Goal: Find specific page/section: Find specific page/section

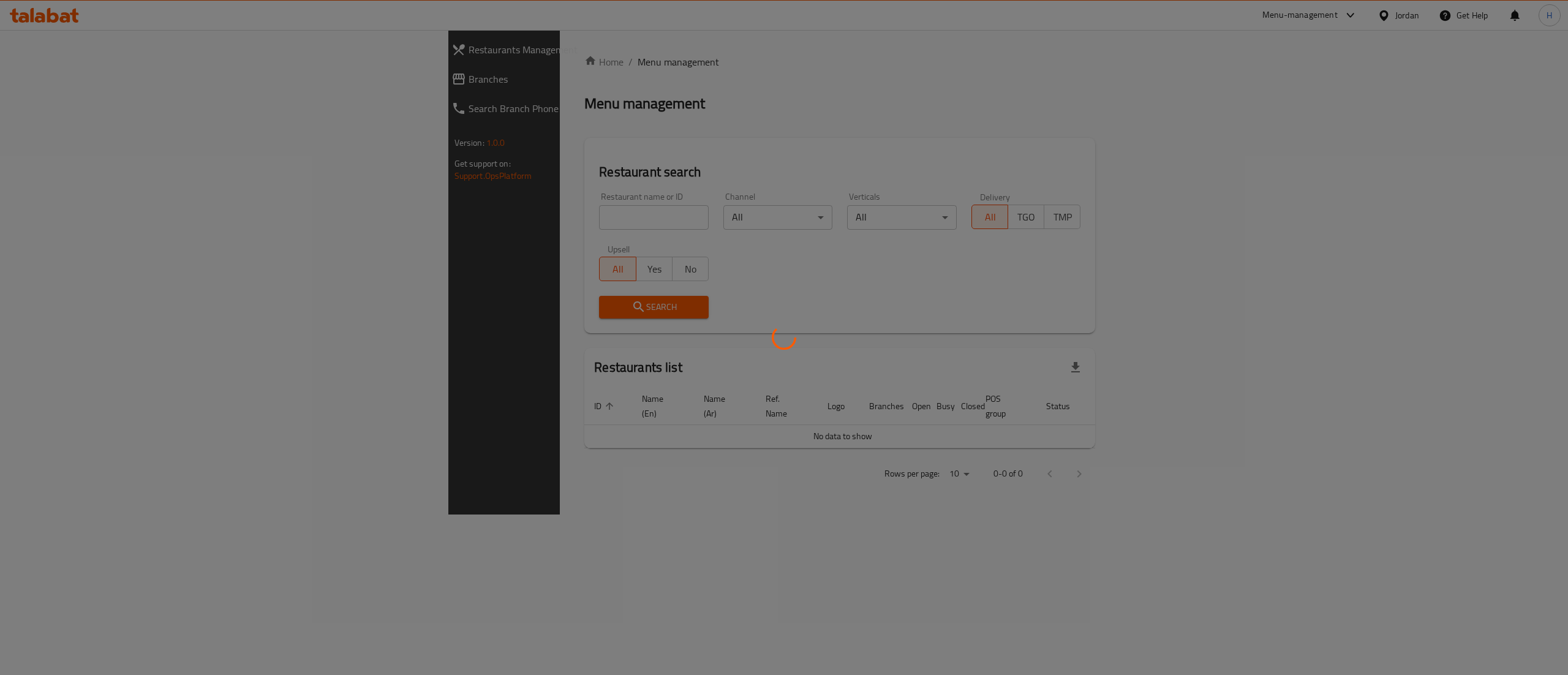
click at [366, 216] on div at bounding box center [784, 337] width 1568 height 675
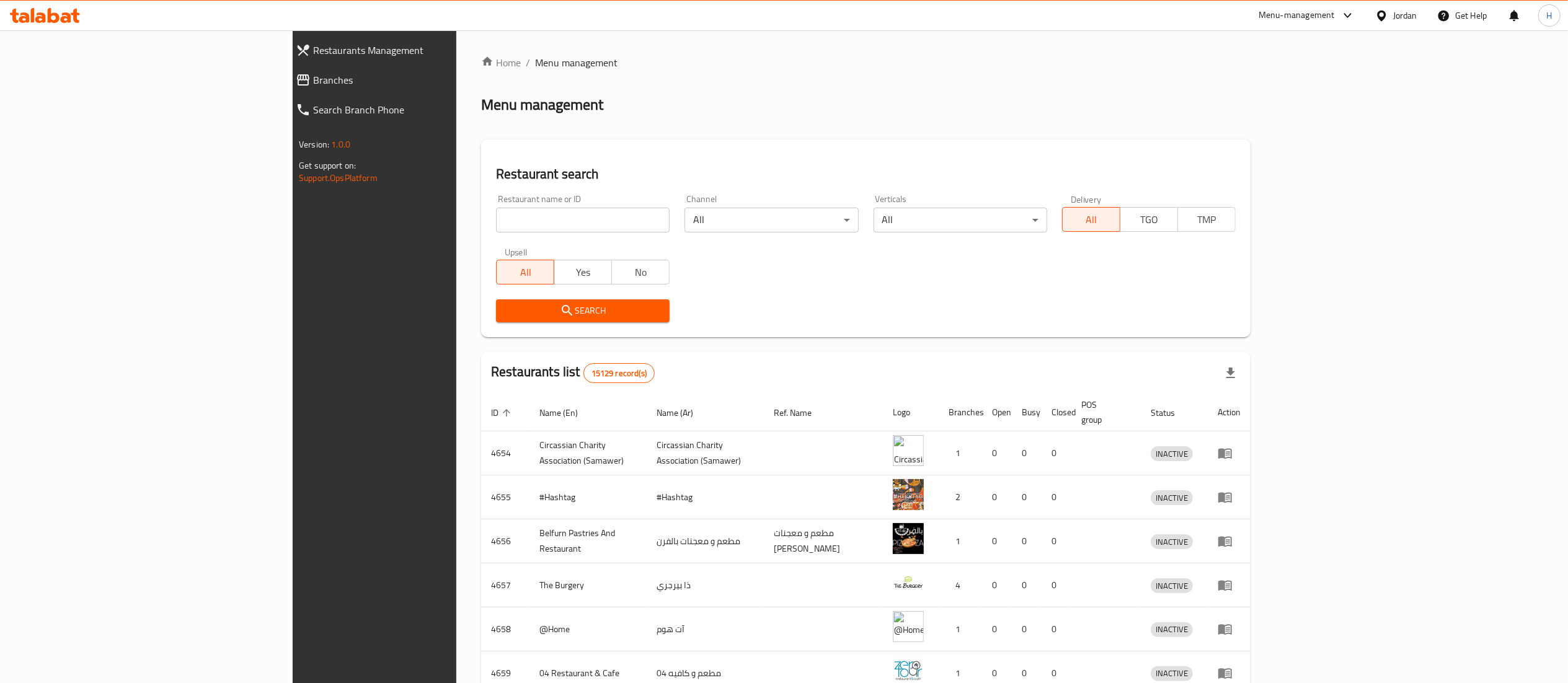
click at [496, 218] on input "search" at bounding box center [583, 220] width 173 height 25
click at [496, 217] on input "search" at bounding box center [583, 220] width 173 height 25
paste input "743647"
type input "743647"
click button "Search" at bounding box center [583, 311] width 173 height 23
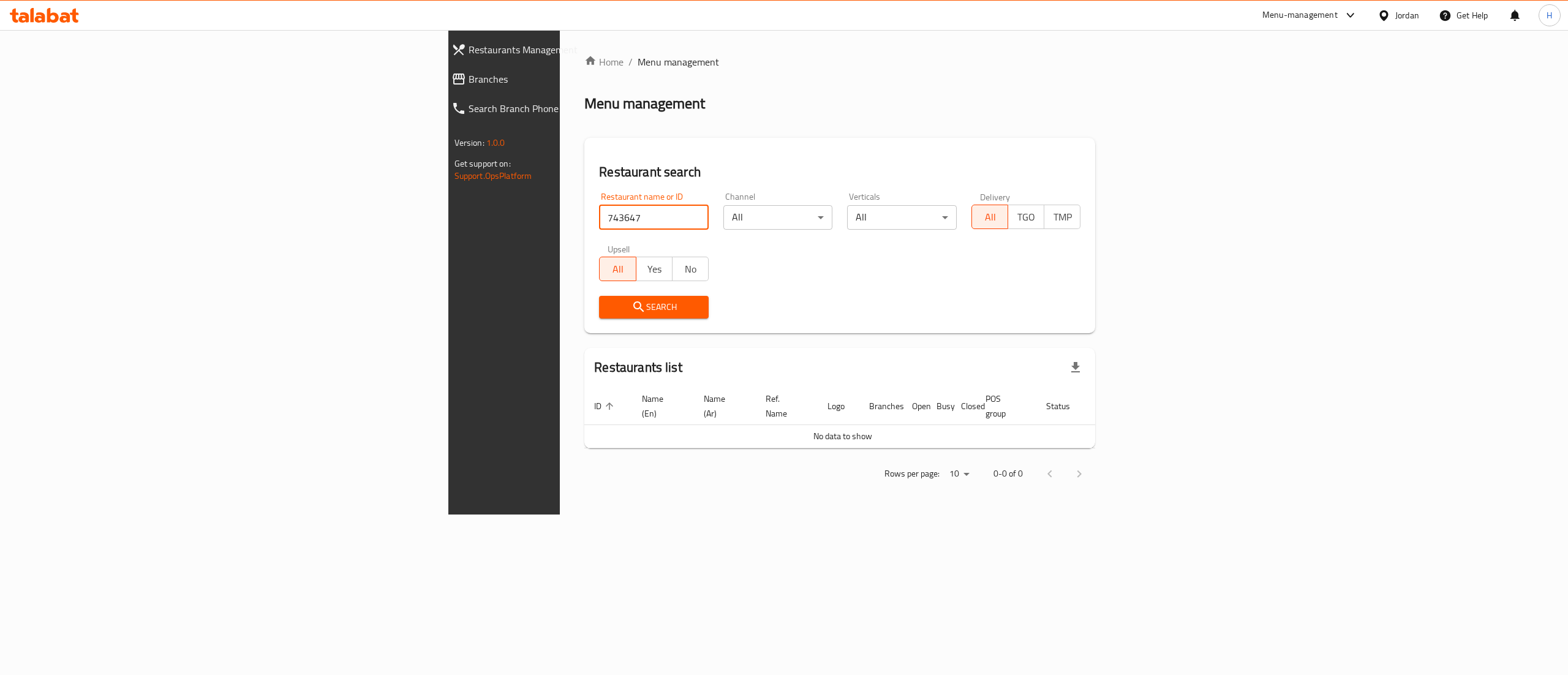
click at [442, 66] on link "Branches" at bounding box center [576, 79] width 269 height 29
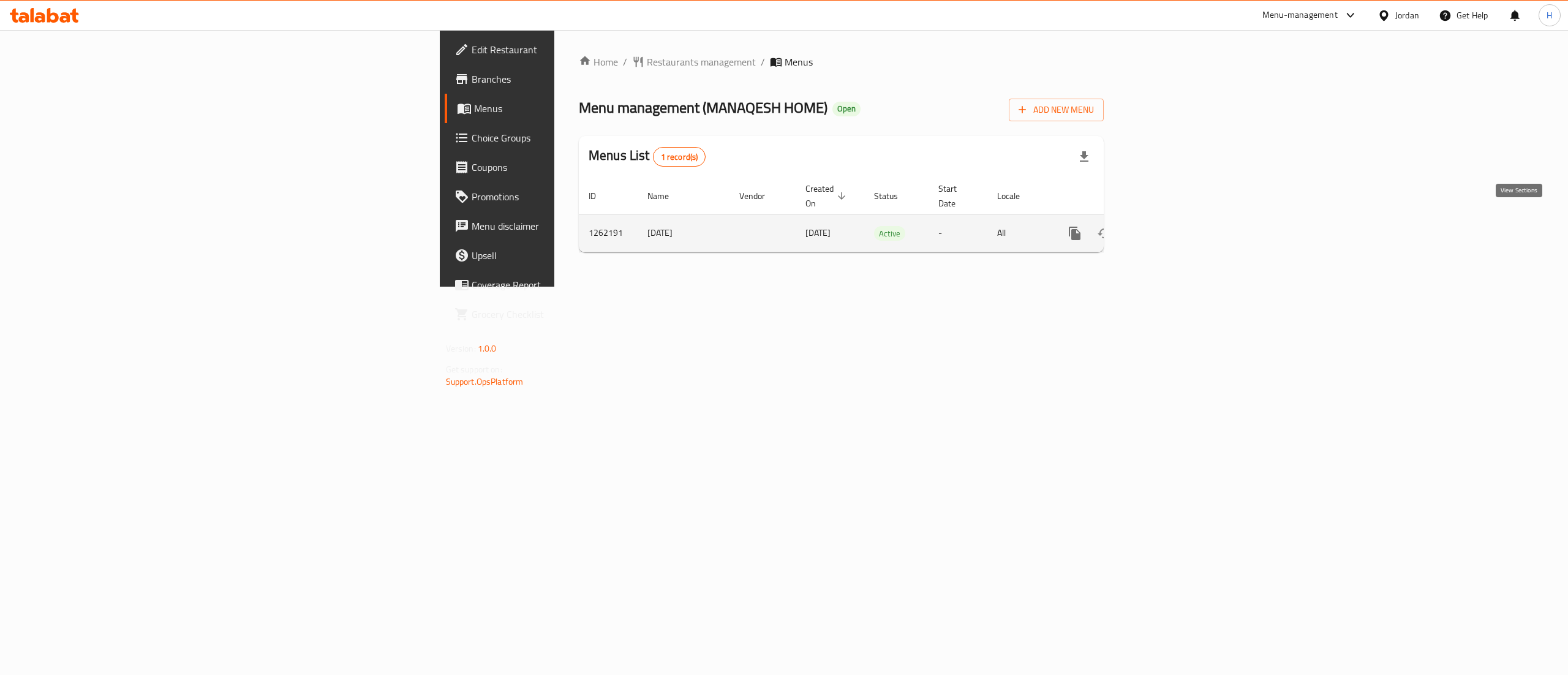
click at [1171, 226] on icon "enhanced table" at bounding box center [1163, 233] width 15 height 15
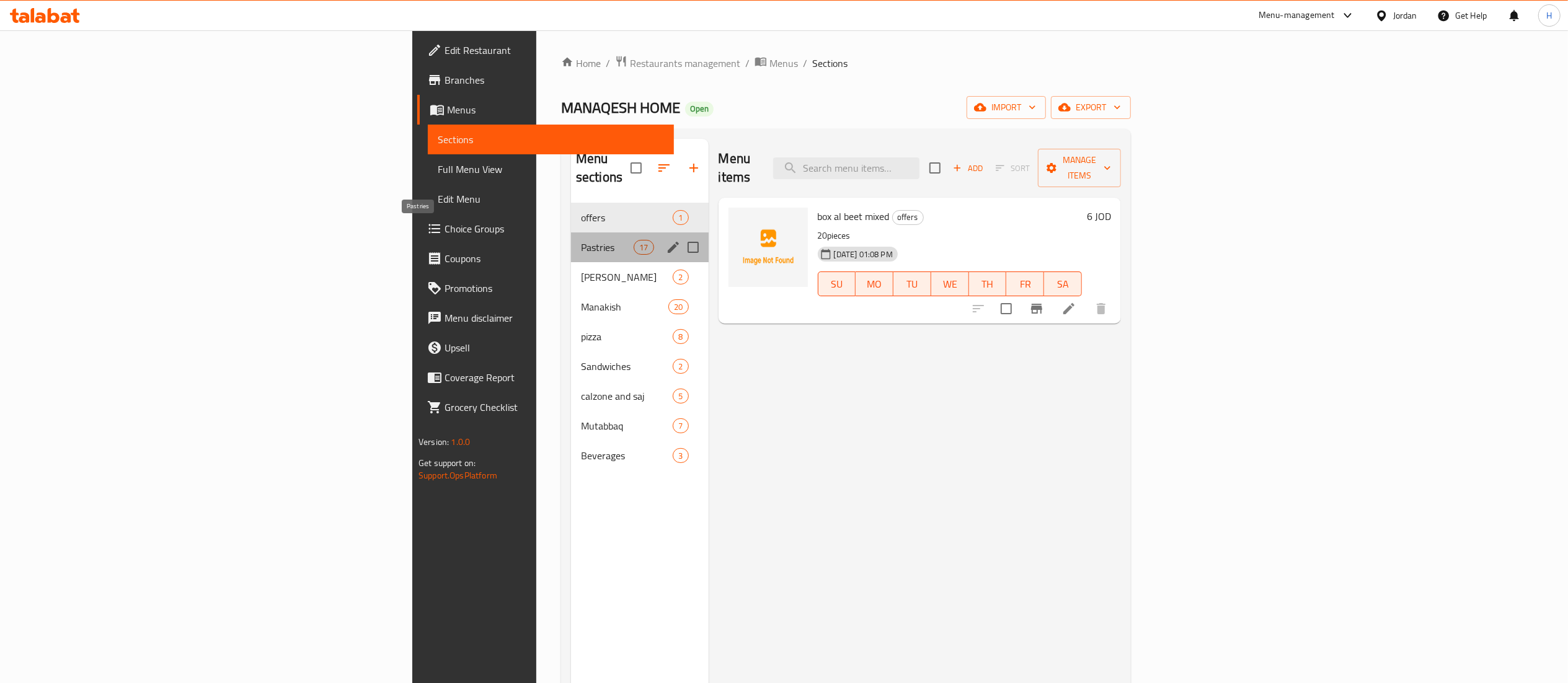
click at [581, 240] on span "Pastries" at bounding box center [607, 247] width 53 height 15
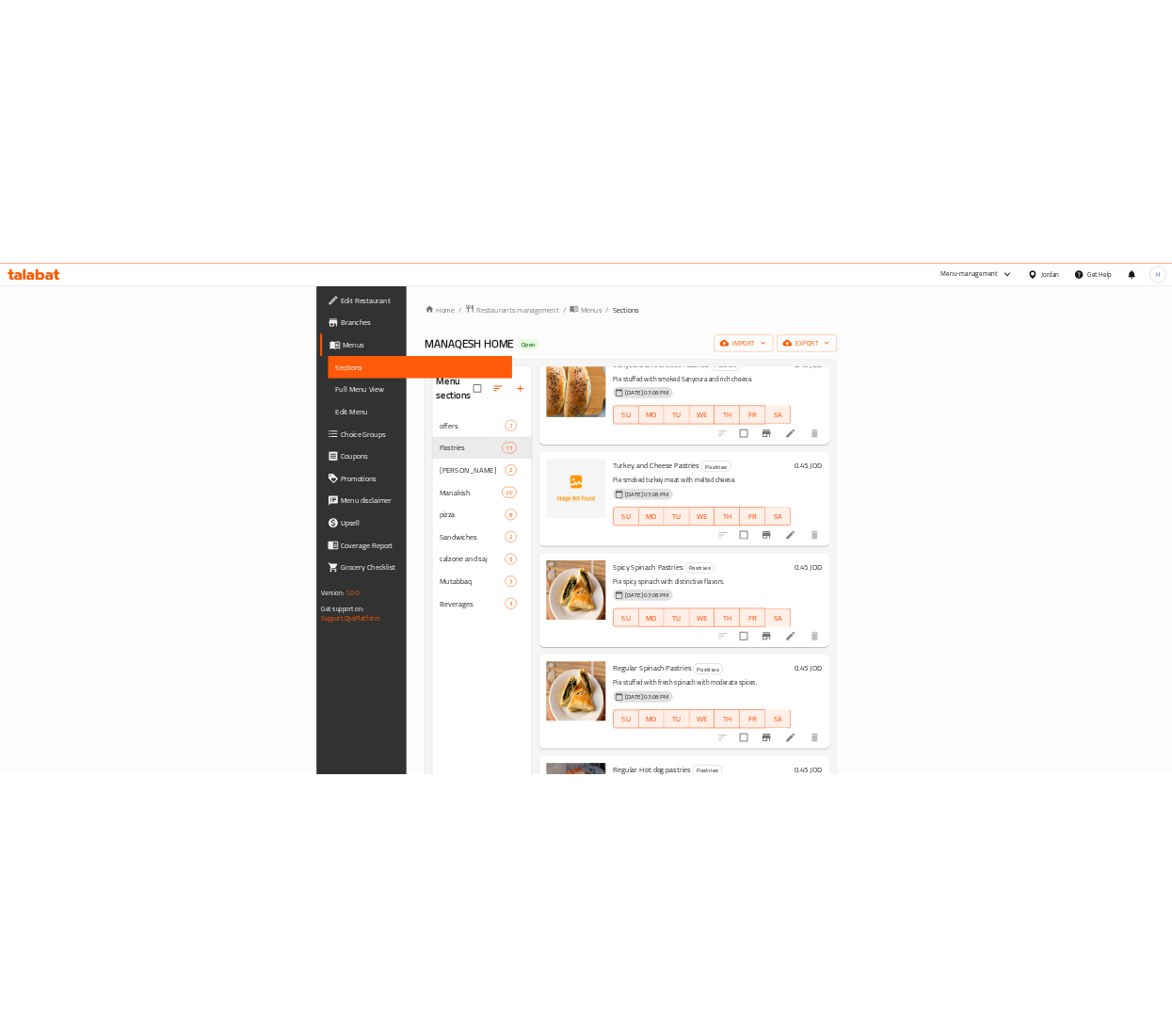
scroll to position [941, 0]
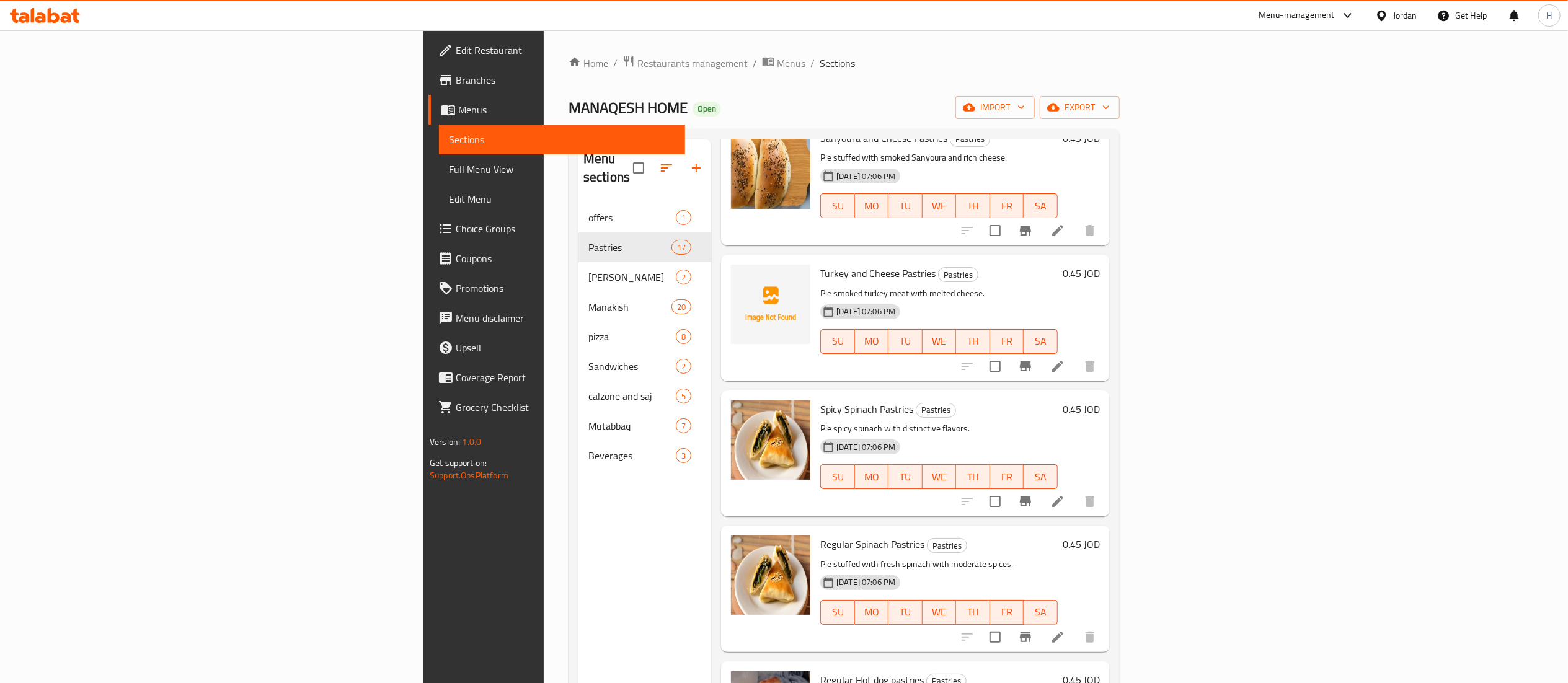
click at [820, 264] on span "Turkey and Cheese Pastries" at bounding box center [877, 273] width 115 height 18
copy h6 "Turkey and Cheese Pastries"
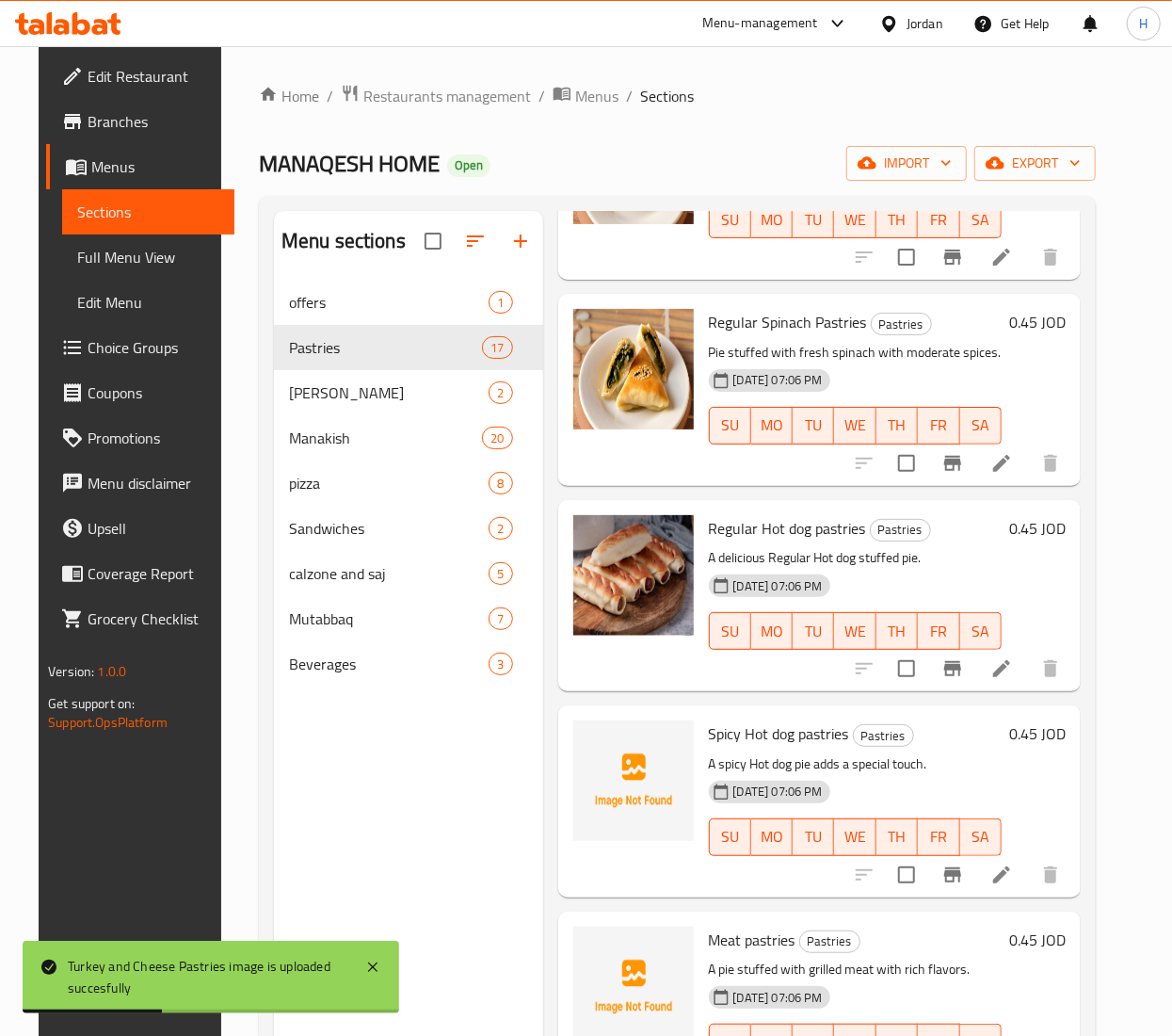
scroll to position [1506, 0]
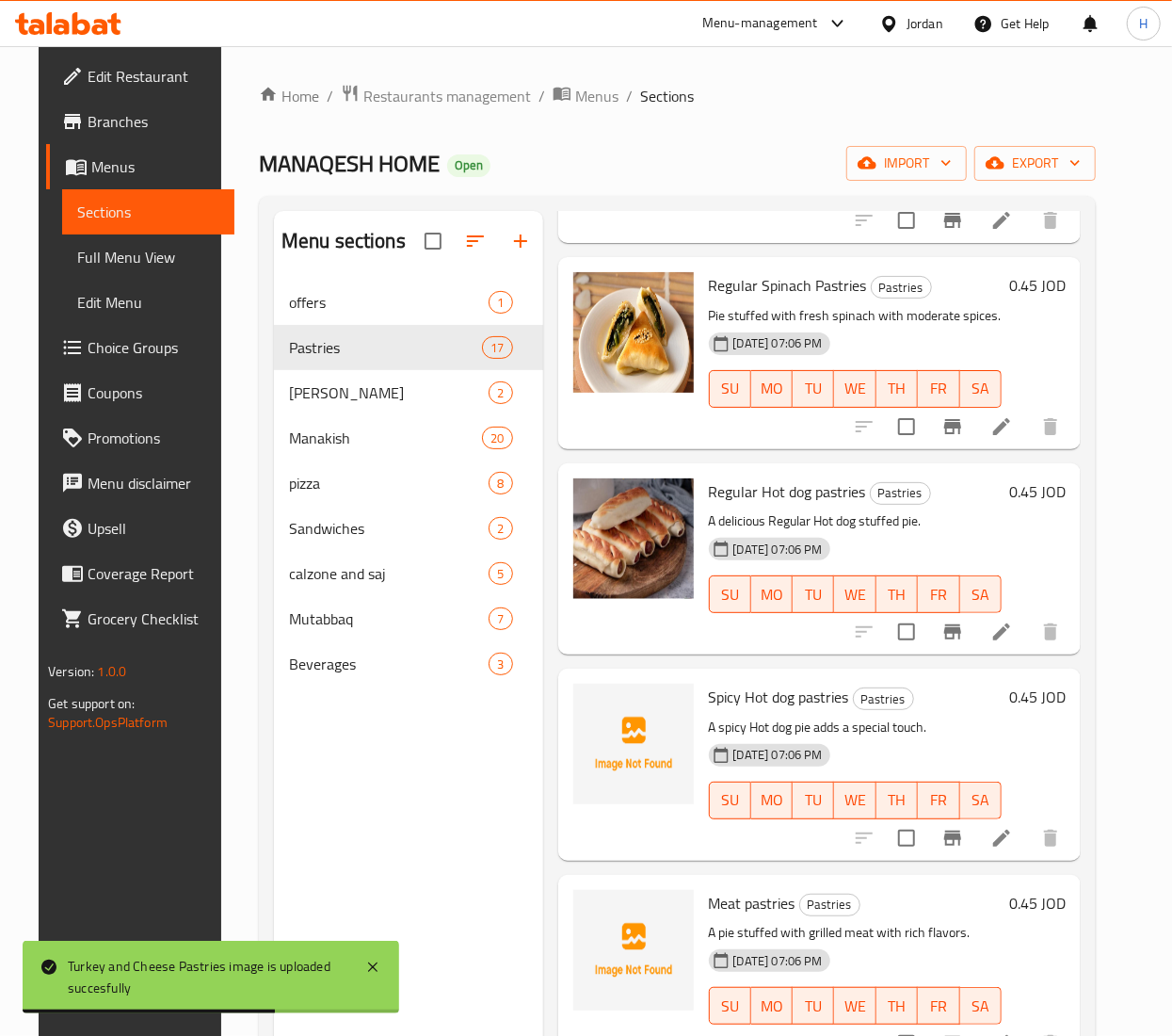
click at [776, 707] on span "Spicy Hot dog pastries" at bounding box center [779, 697] width 141 height 28
copy h6 "Spicy Hot dog pastries"
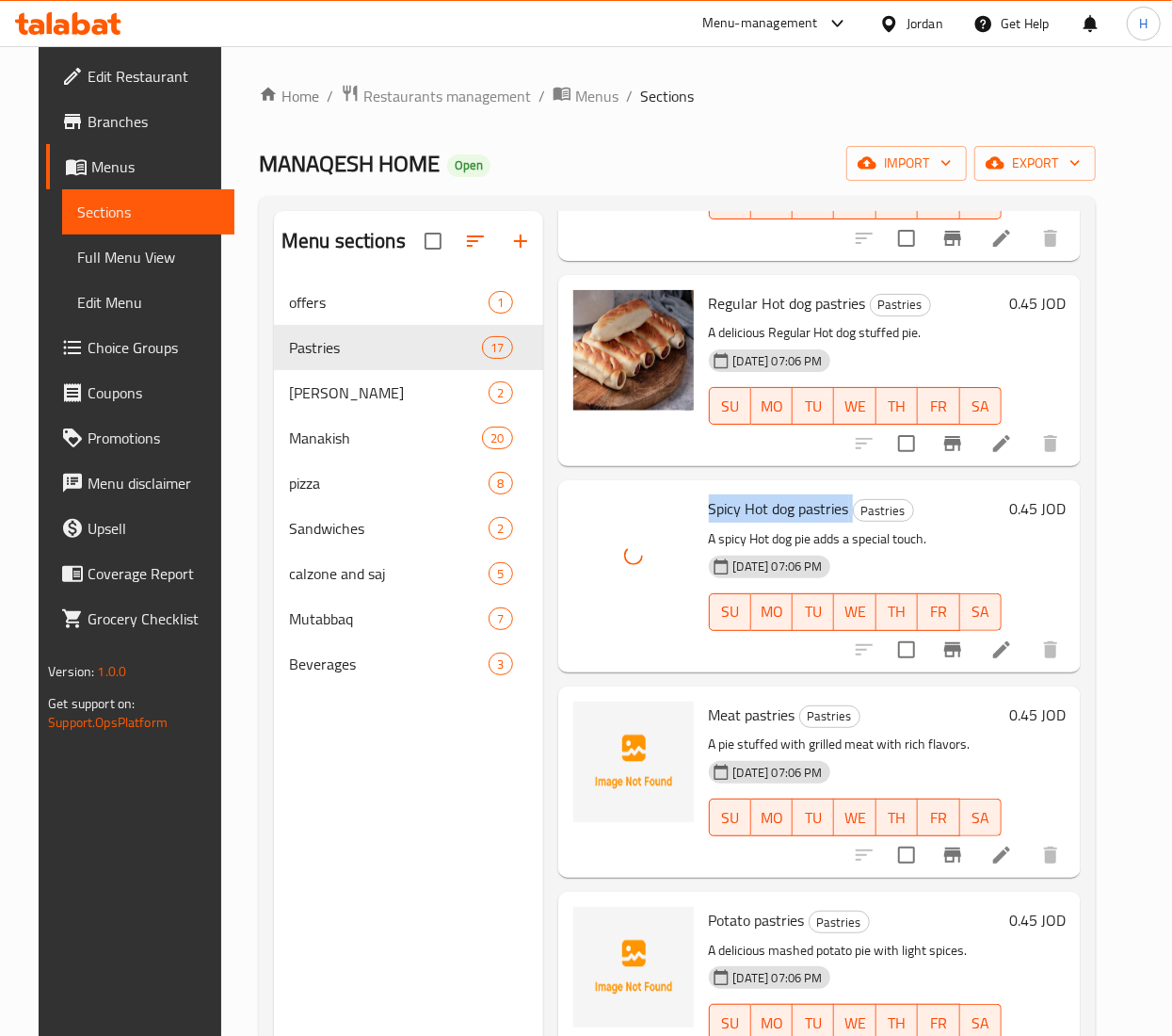
scroll to position [1883, 0]
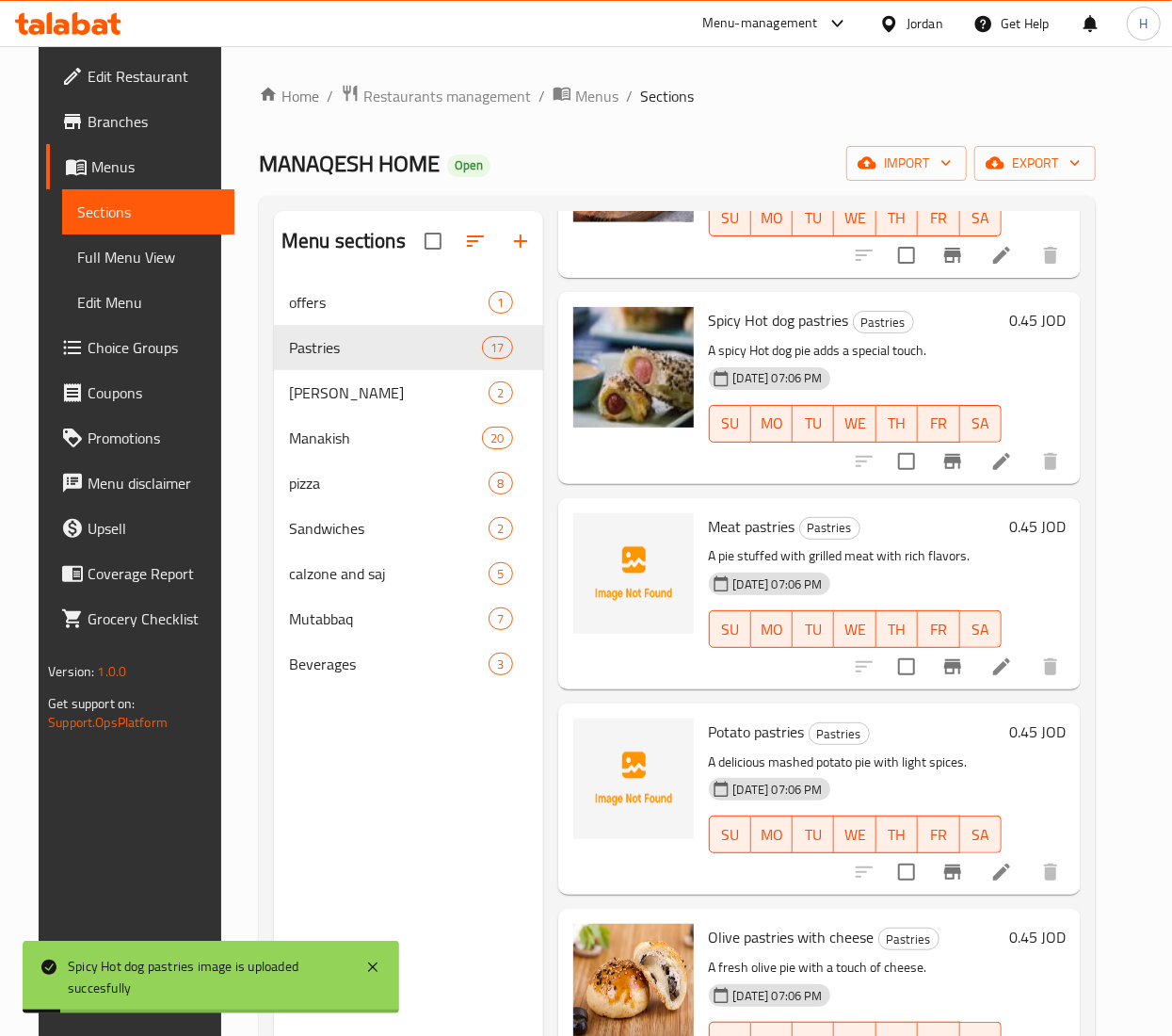
click at [758, 523] on span "Meat pastries" at bounding box center [752, 526] width 87 height 28
copy h6 "Meat pastries"
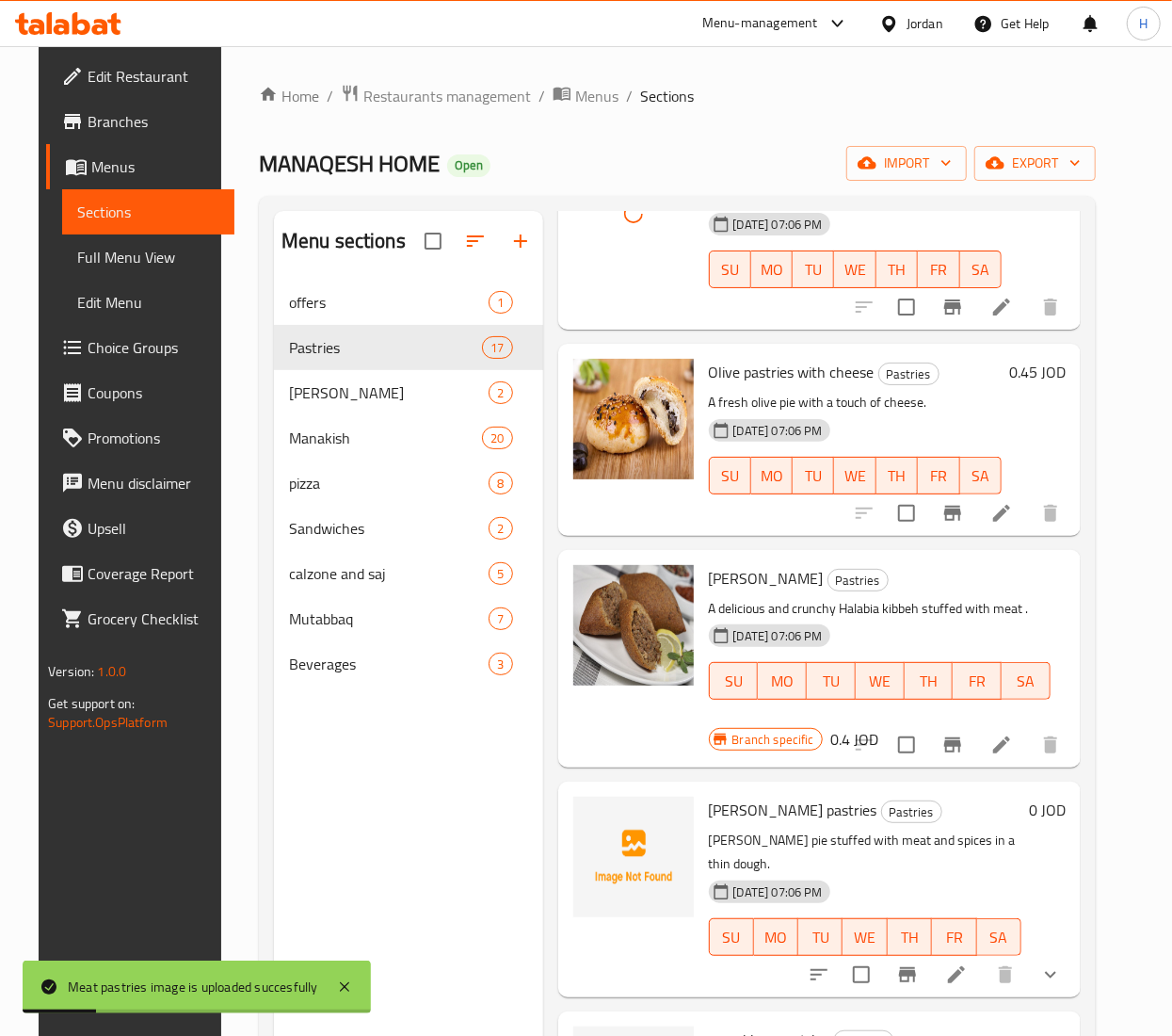
scroll to position [2636, 0]
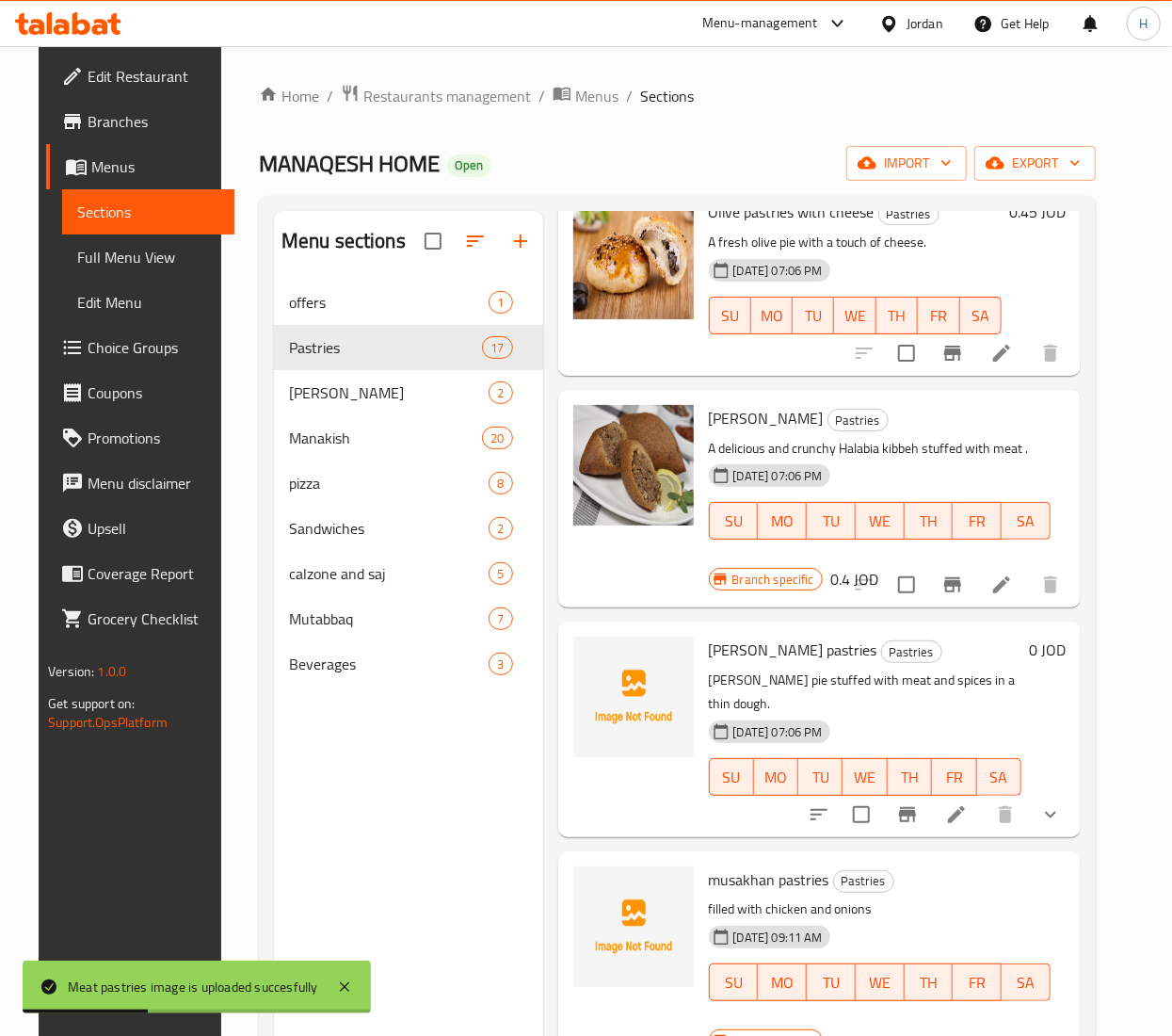
click at [772, 636] on span "[PERSON_NAME] pastries" at bounding box center [793, 650] width 169 height 28
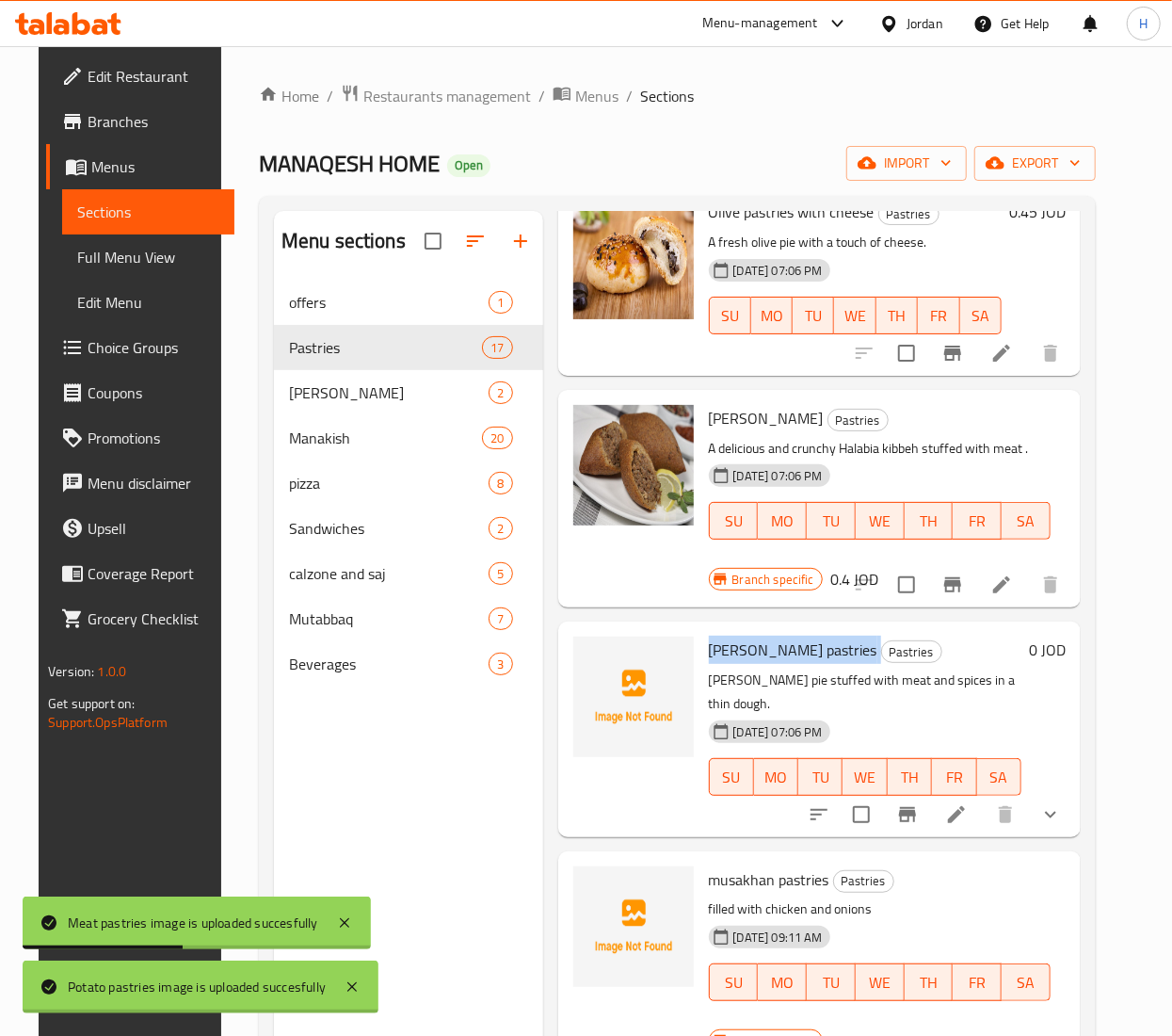
click at [772, 636] on span "[PERSON_NAME] pastries" at bounding box center [793, 650] width 169 height 28
copy h6 "[PERSON_NAME] pastries"
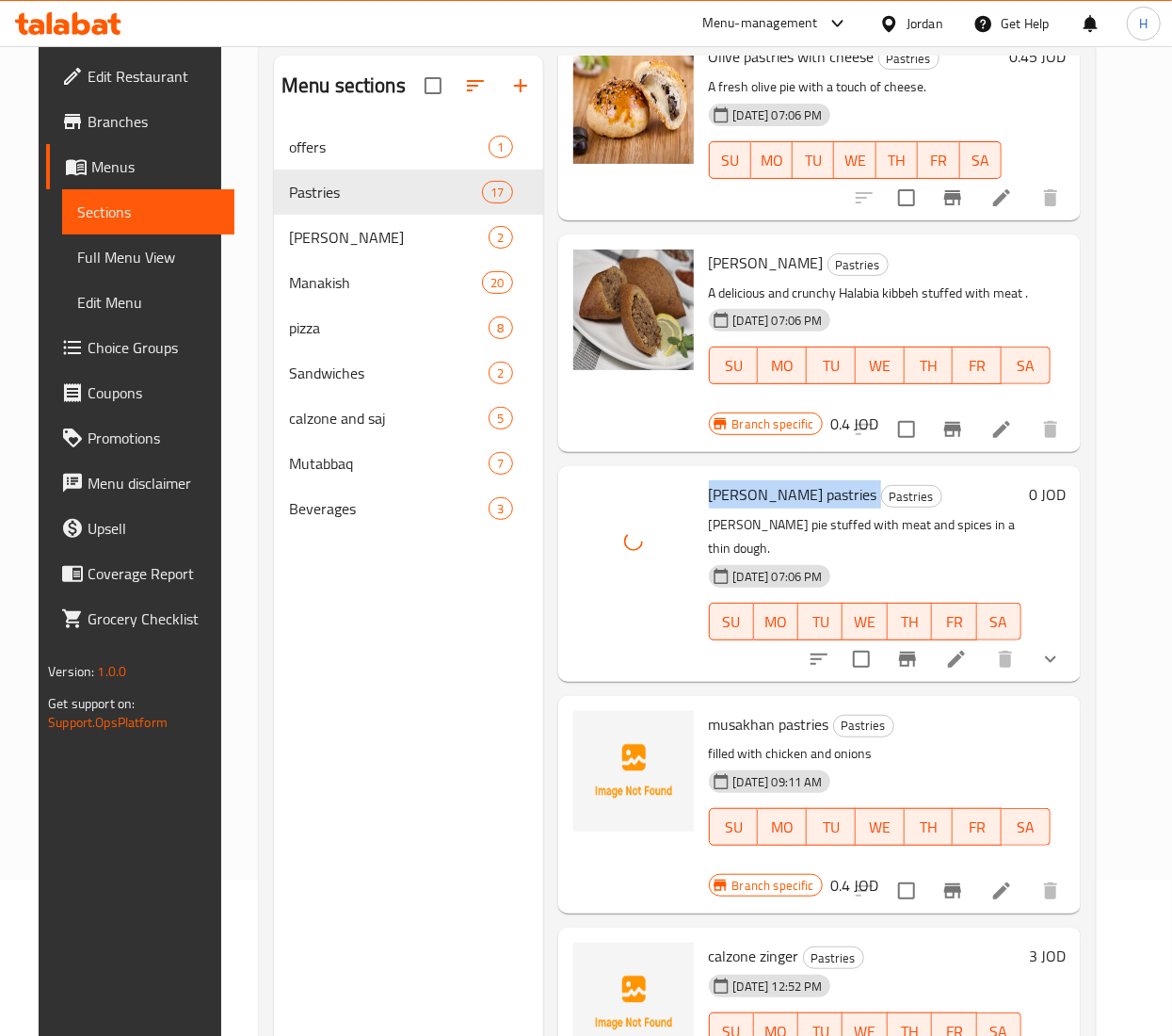
scroll to position [264, 0]
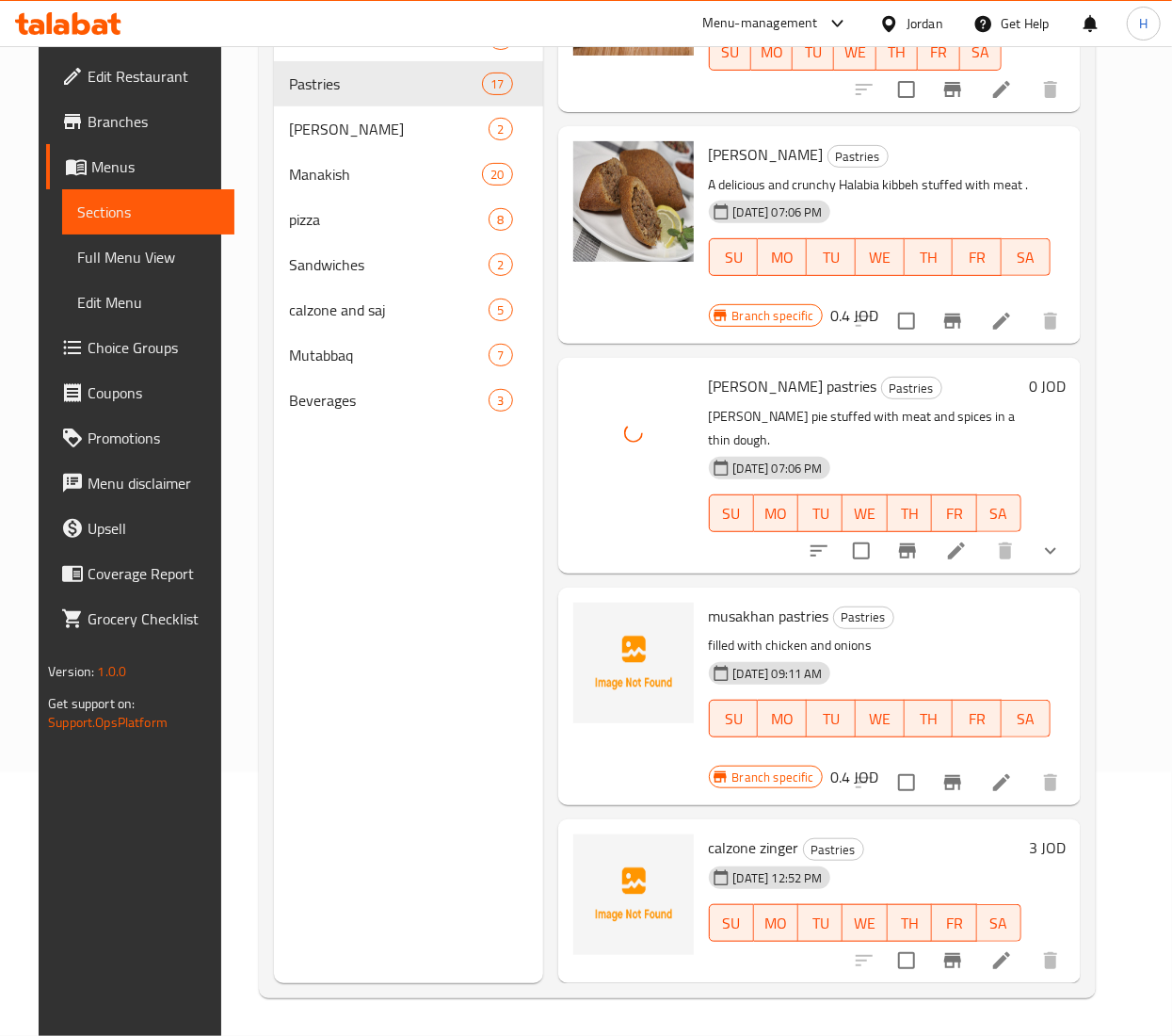
click at [743, 602] on span "musakhan pastries" at bounding box center [769, 616] width 121 height 28
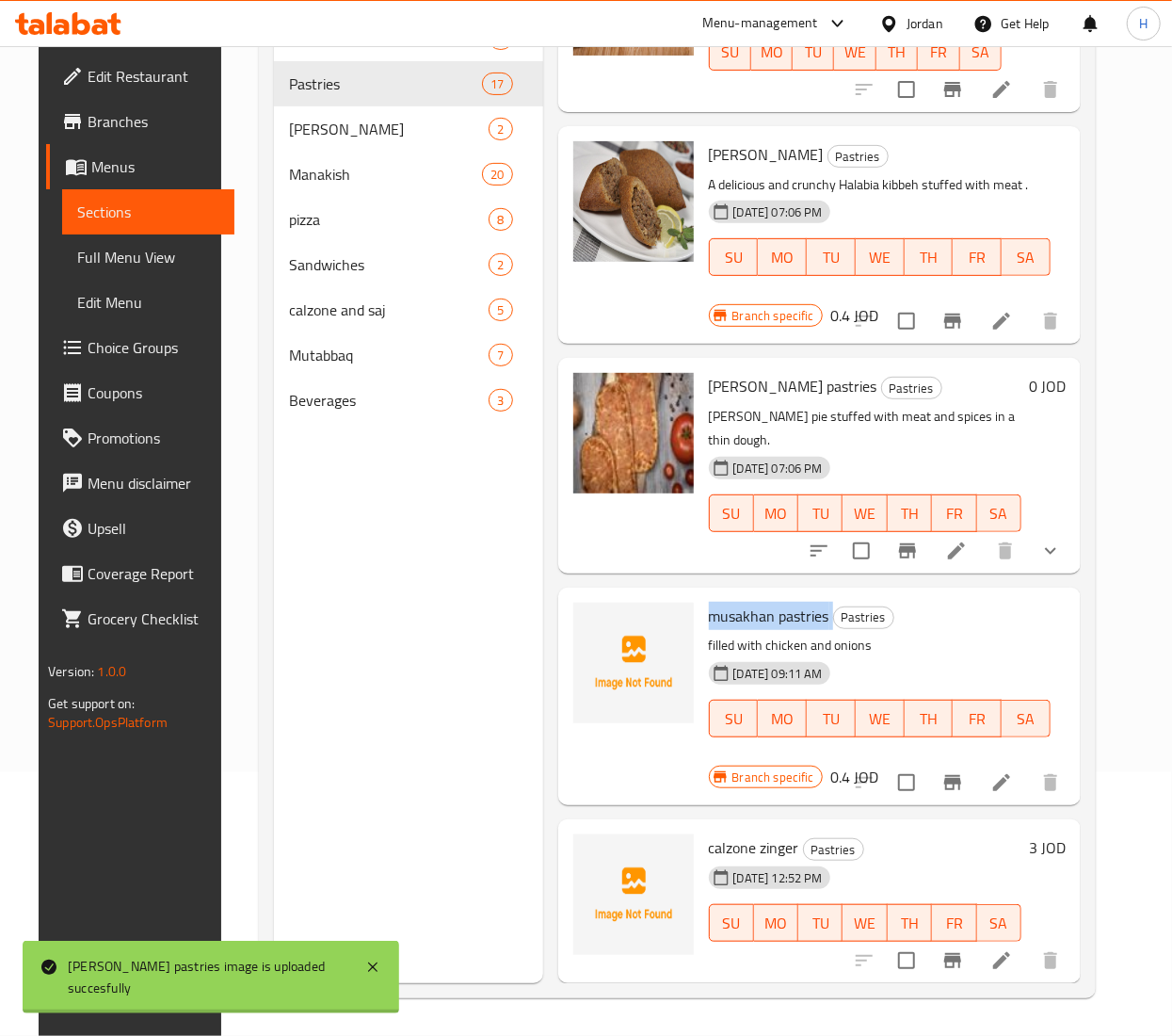
copy h6 "musakhan pastries"
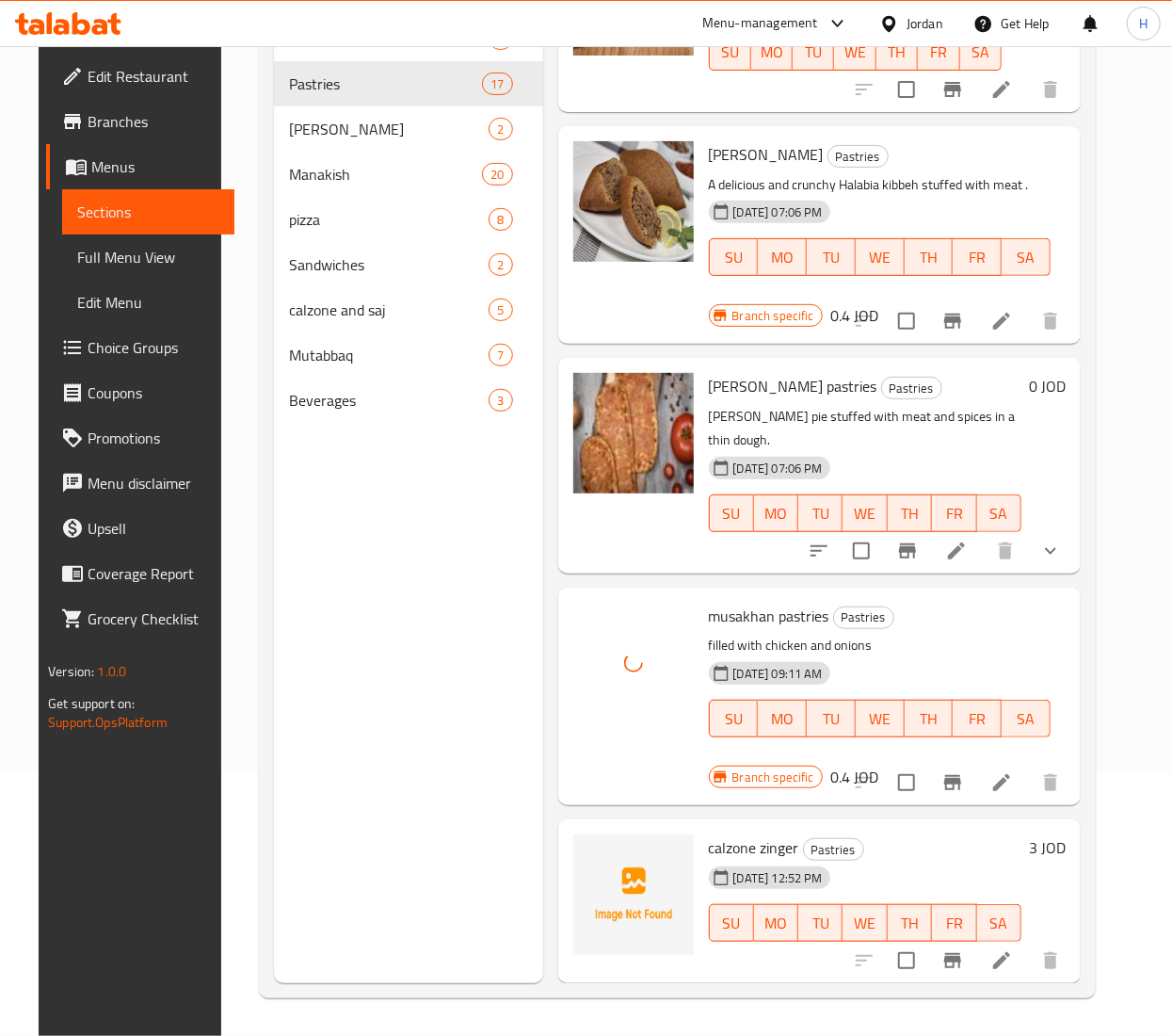
click at [736, 833] on span "calzone zinger" at bounding box center [754, 847] width 91 height 28
copy h6 "calzone zinger"
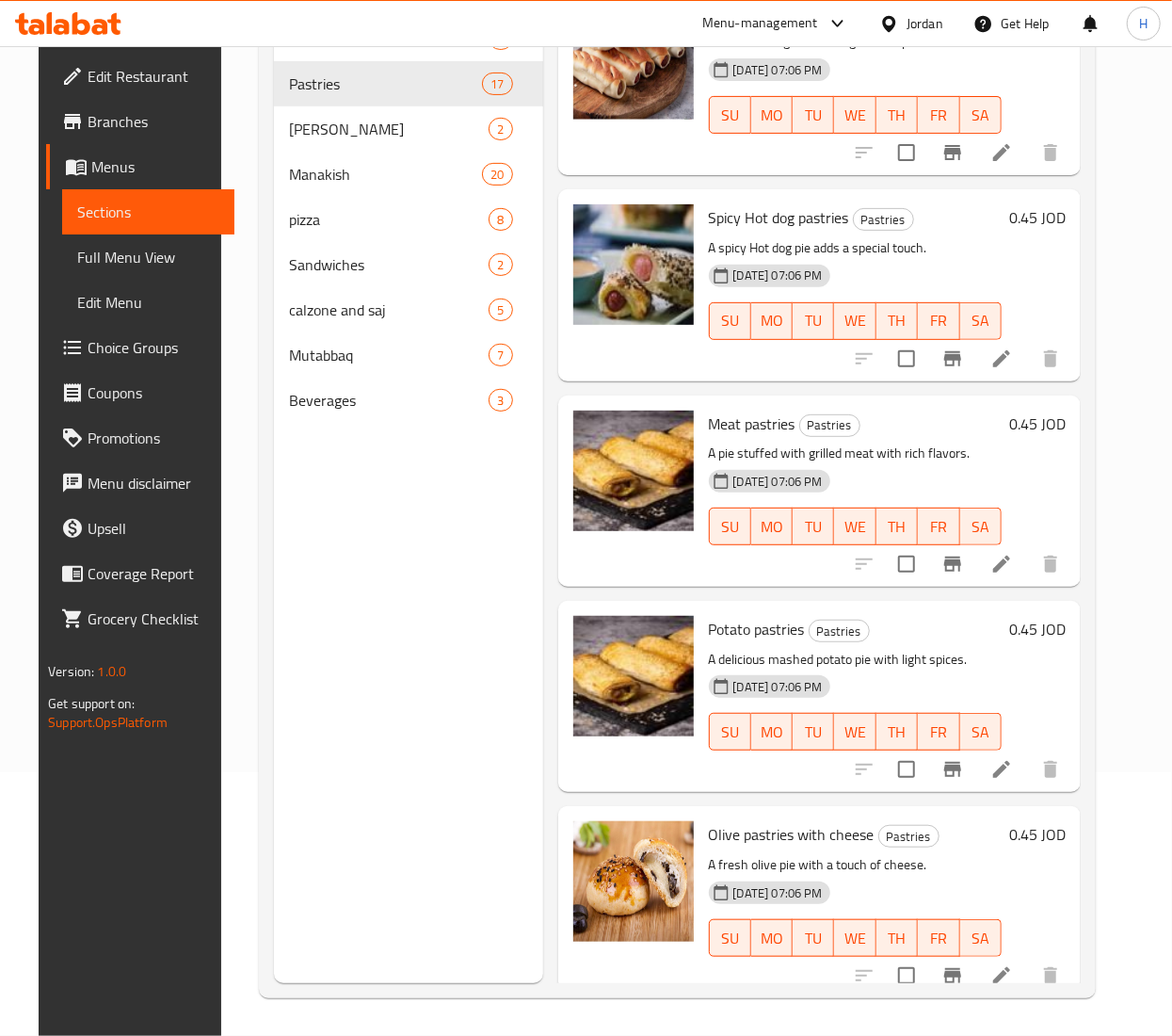
scroll to position [2636, 0]
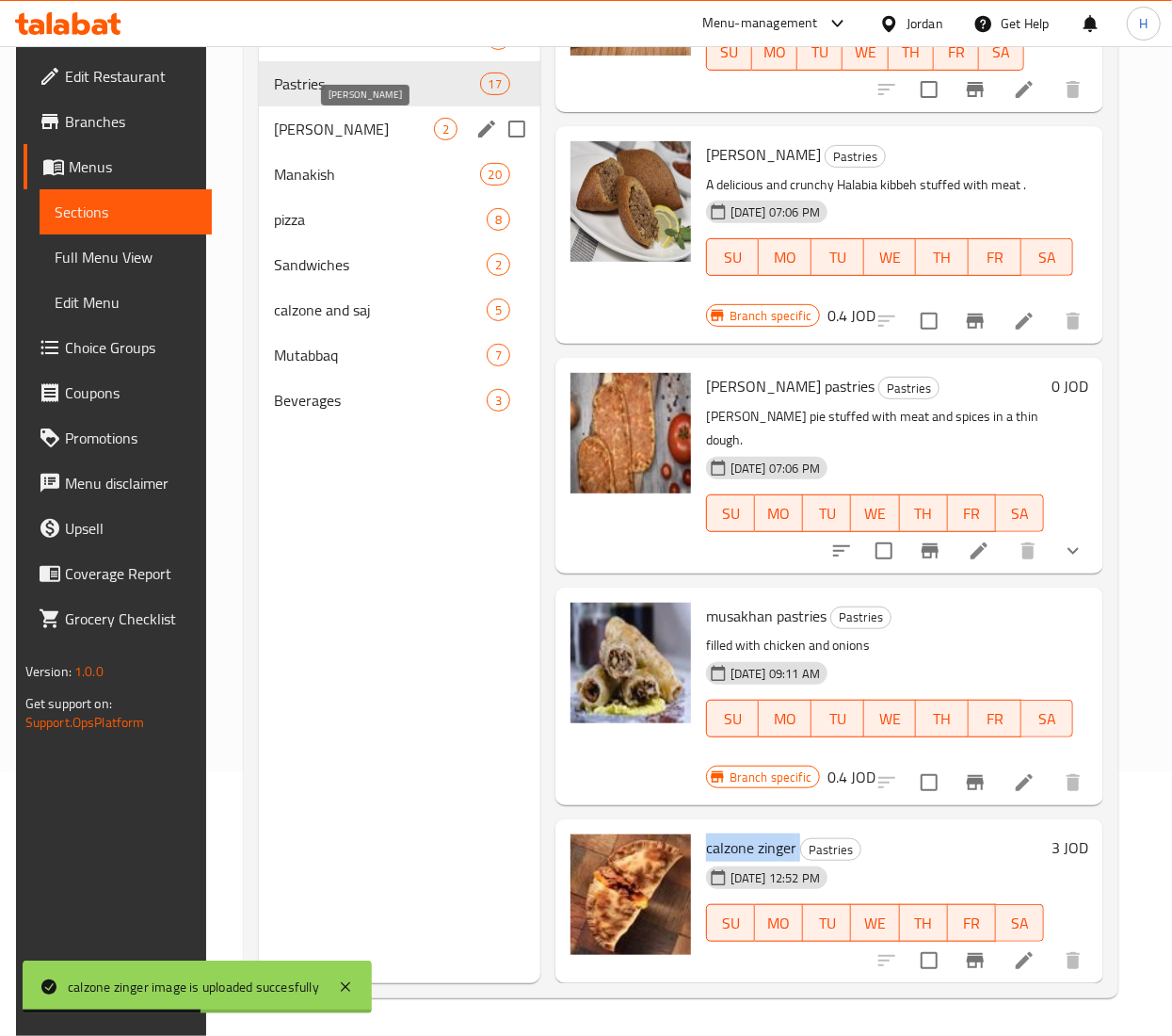
click at [309, 130] on span "[PERSON_NAME]" at bounding box center [353, 129] width 160 height 23
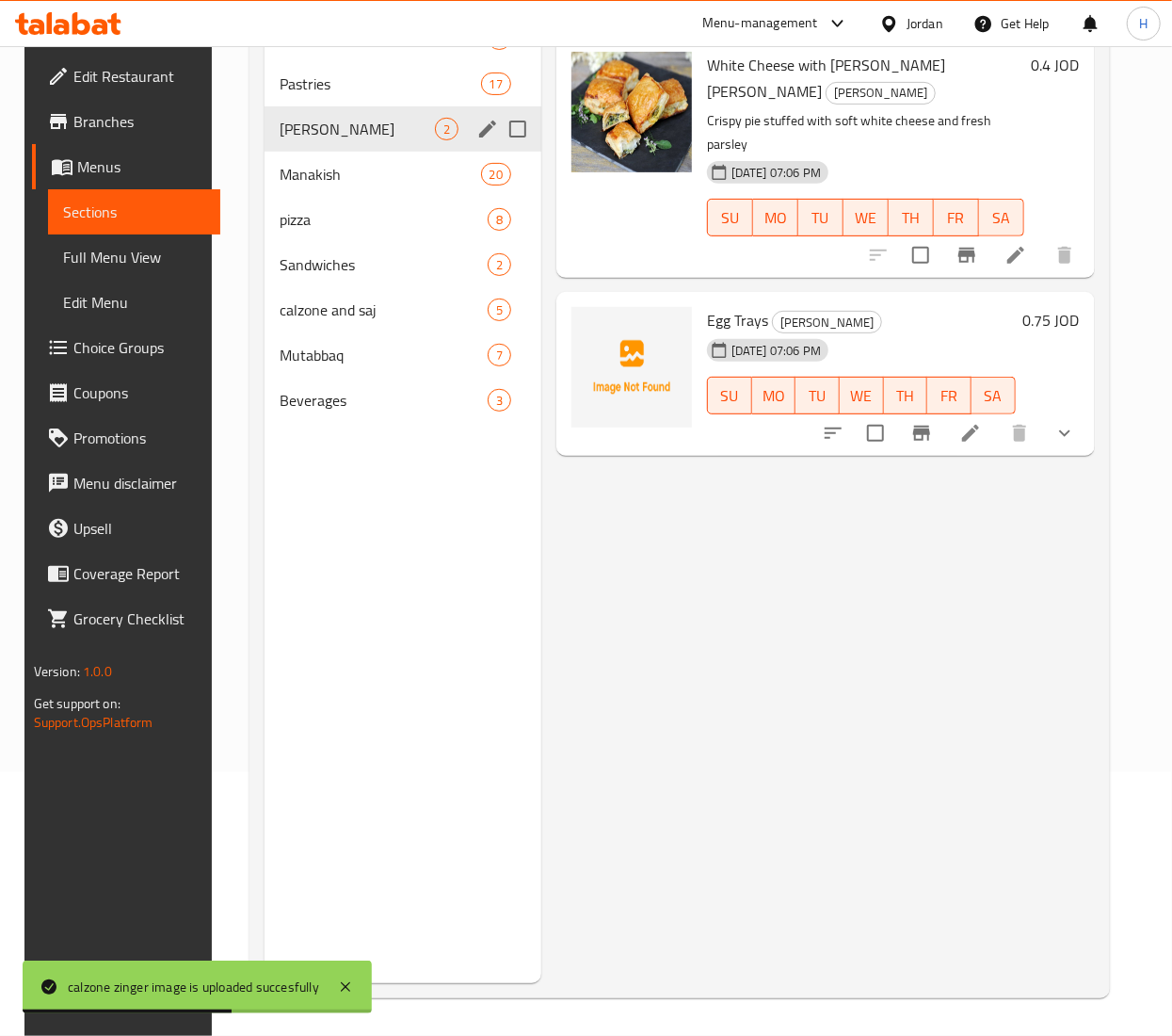
scroll to position [76, 0]
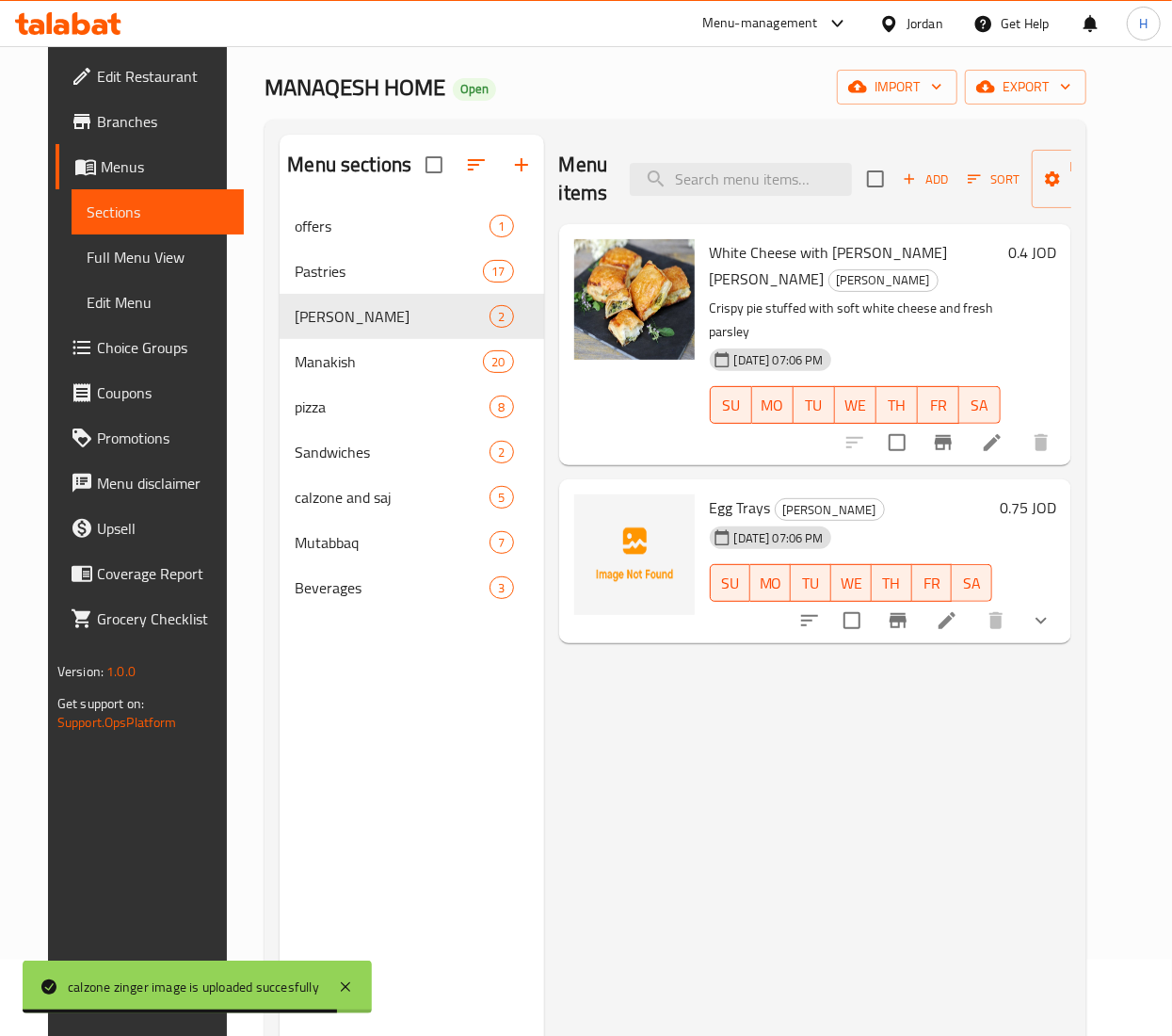
click at [739, 493] on span "Egg Trays" at bounding box center [740, 507] width 61 height 28
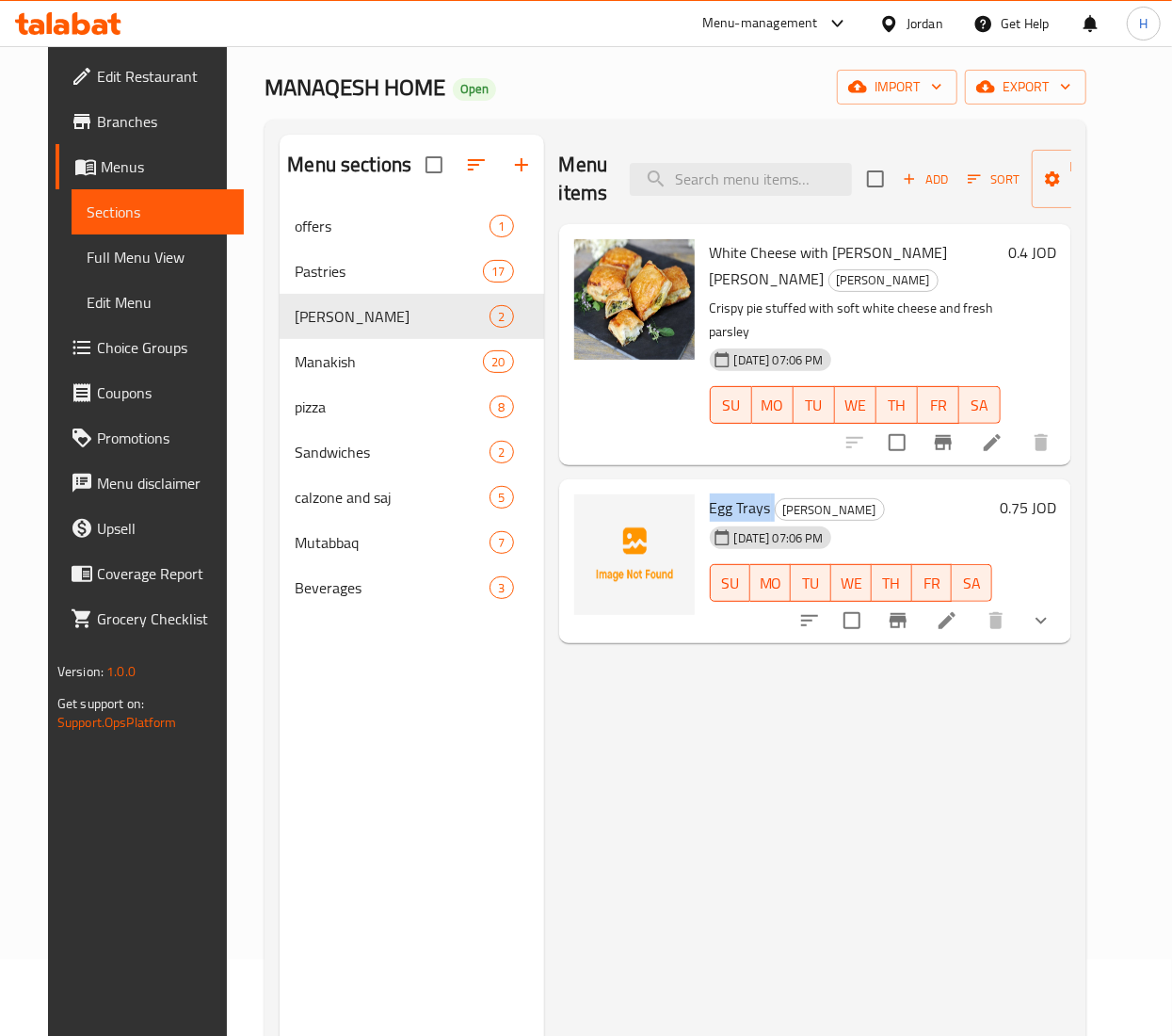
copy h6 "Egg Trays"
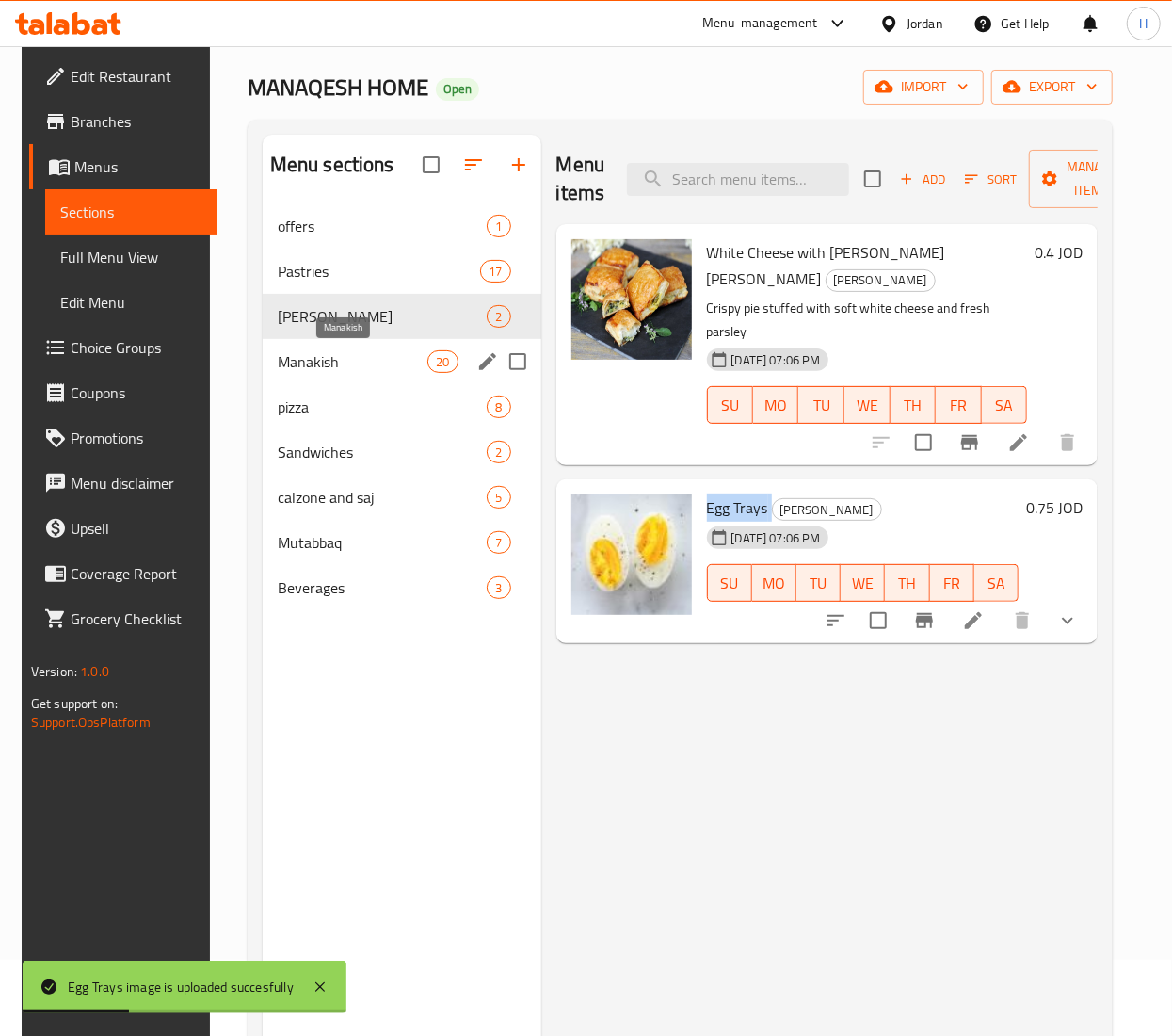
click at [291, 360] on span "Manakish" at bounding box center [352, 361] width 150 height 23
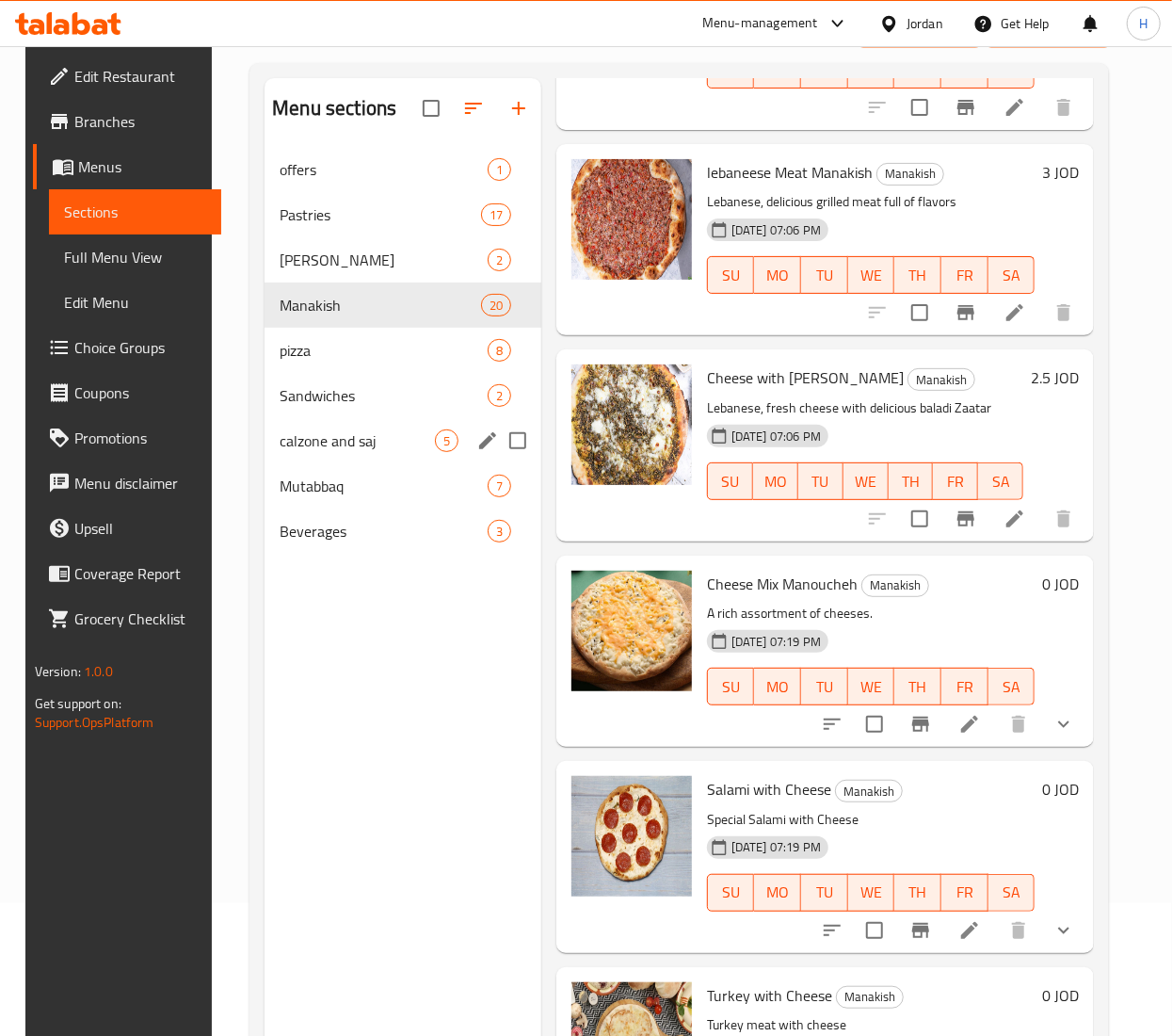
scroll to position [76, 0]
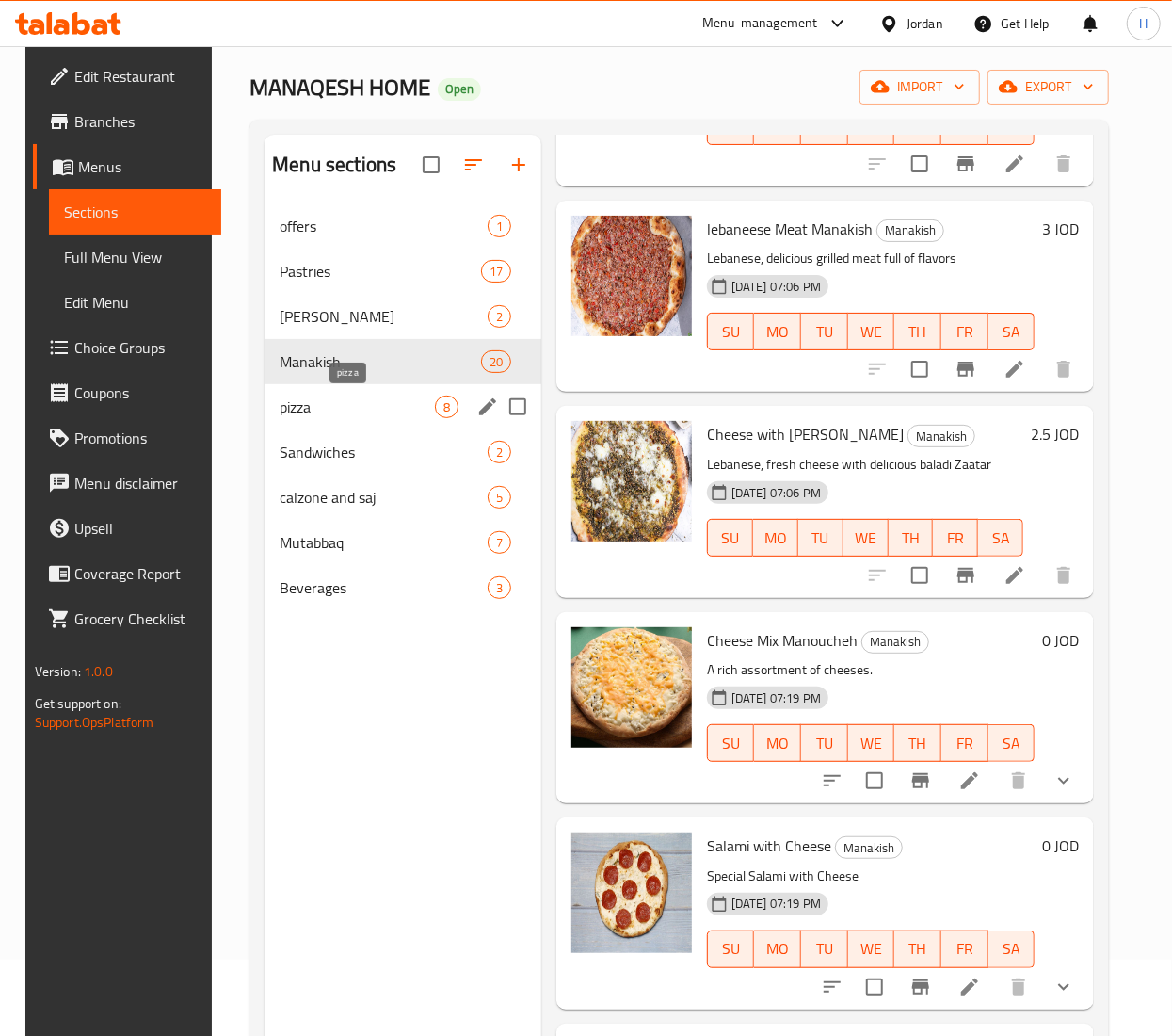
click at [369, 412] on span "pizza" at bounding box center [357, 406] width 156 height 23
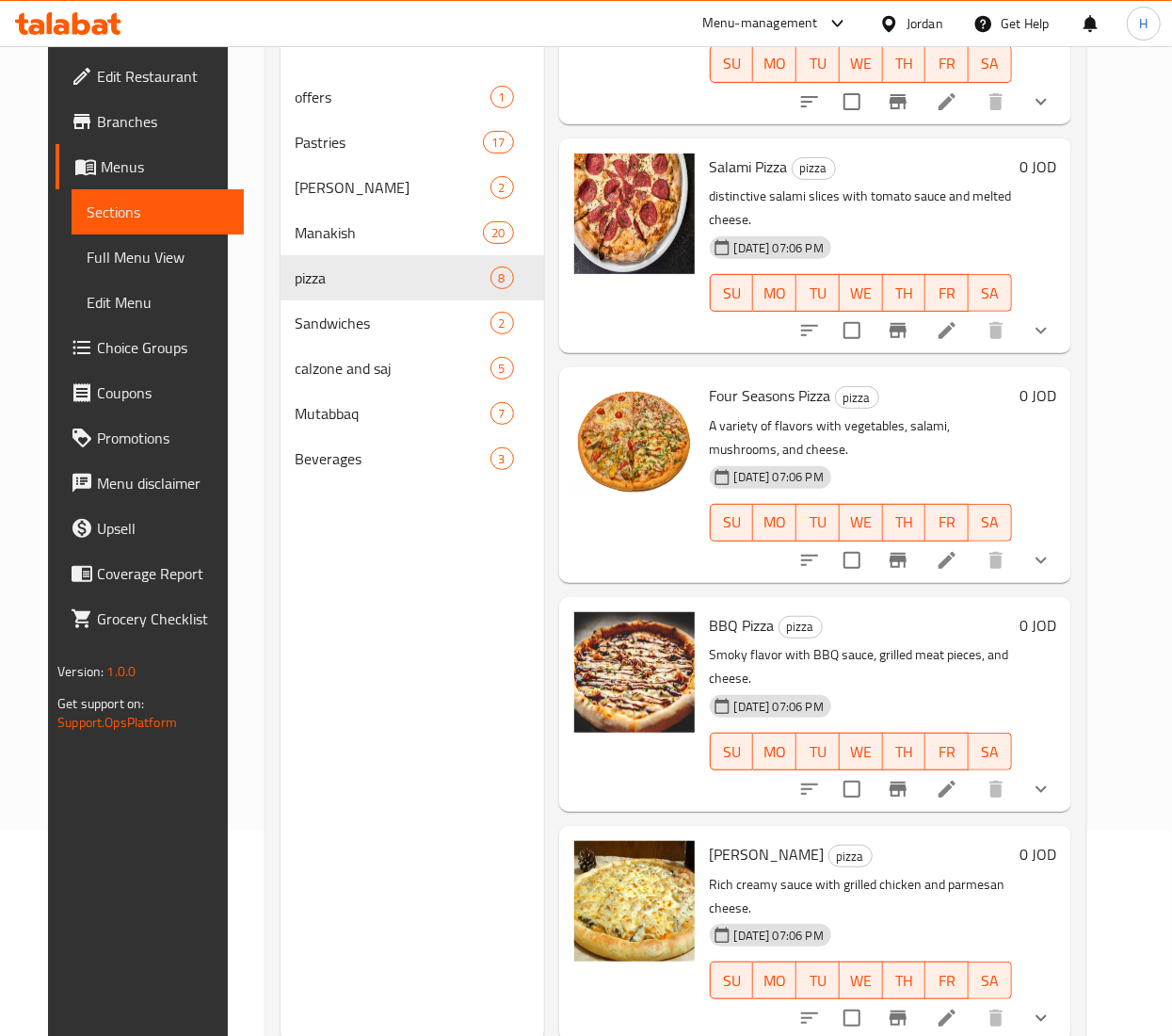
scroll to position [264, 0]
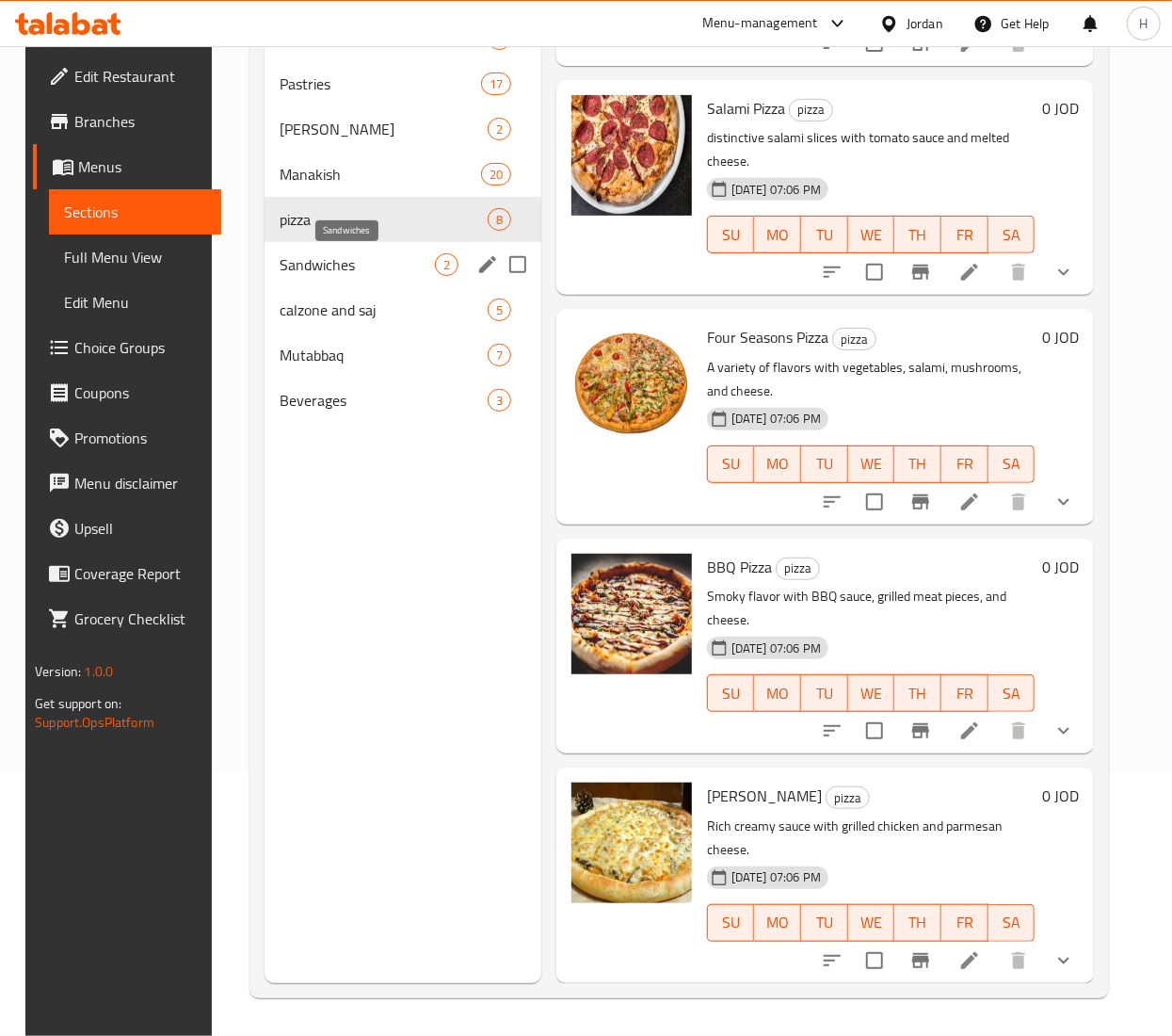
click at [358, 274] on span "Sandwiches" at bounding box center [357, 264] width 156 height 23
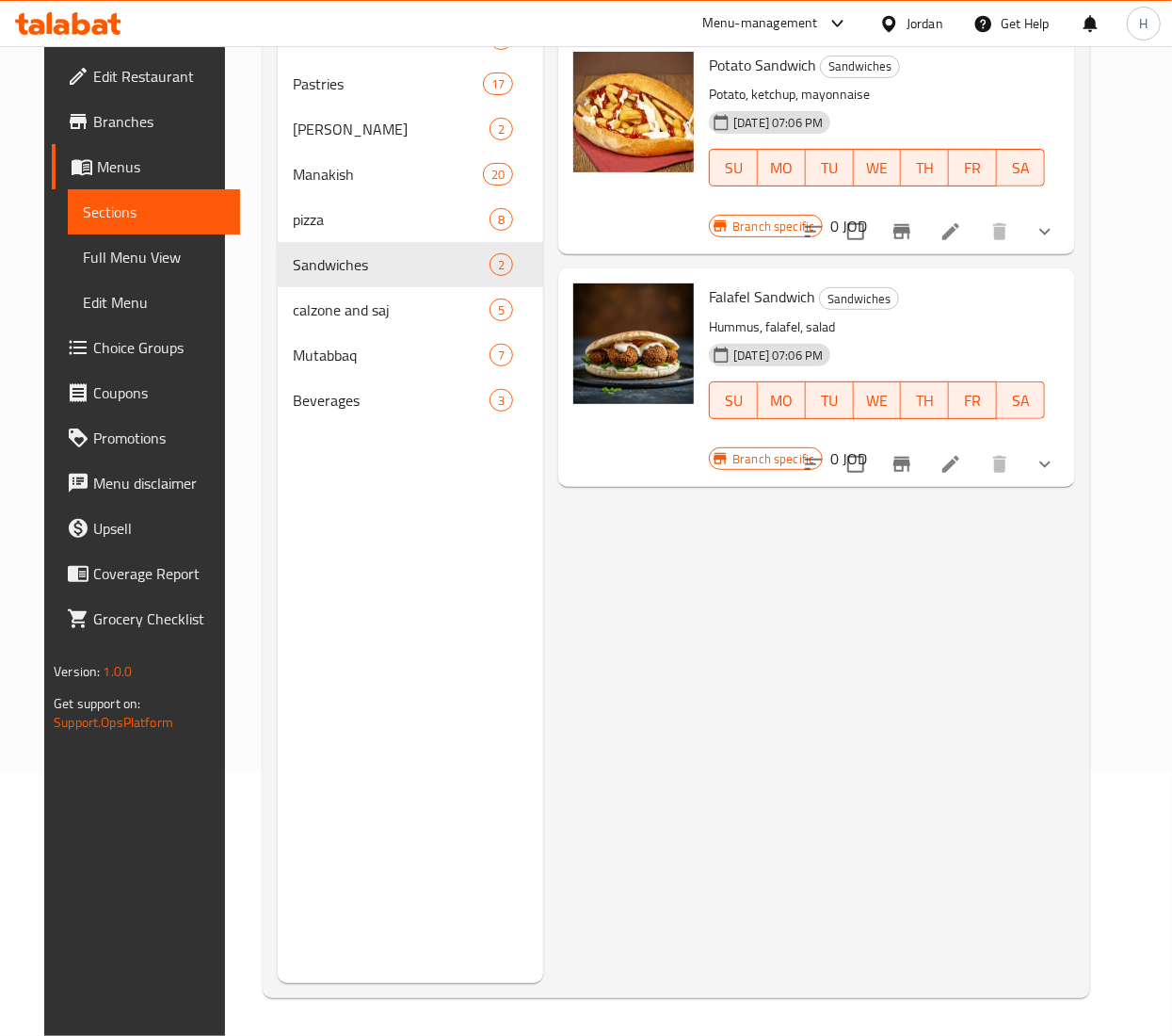
scroll to position [76, 0]
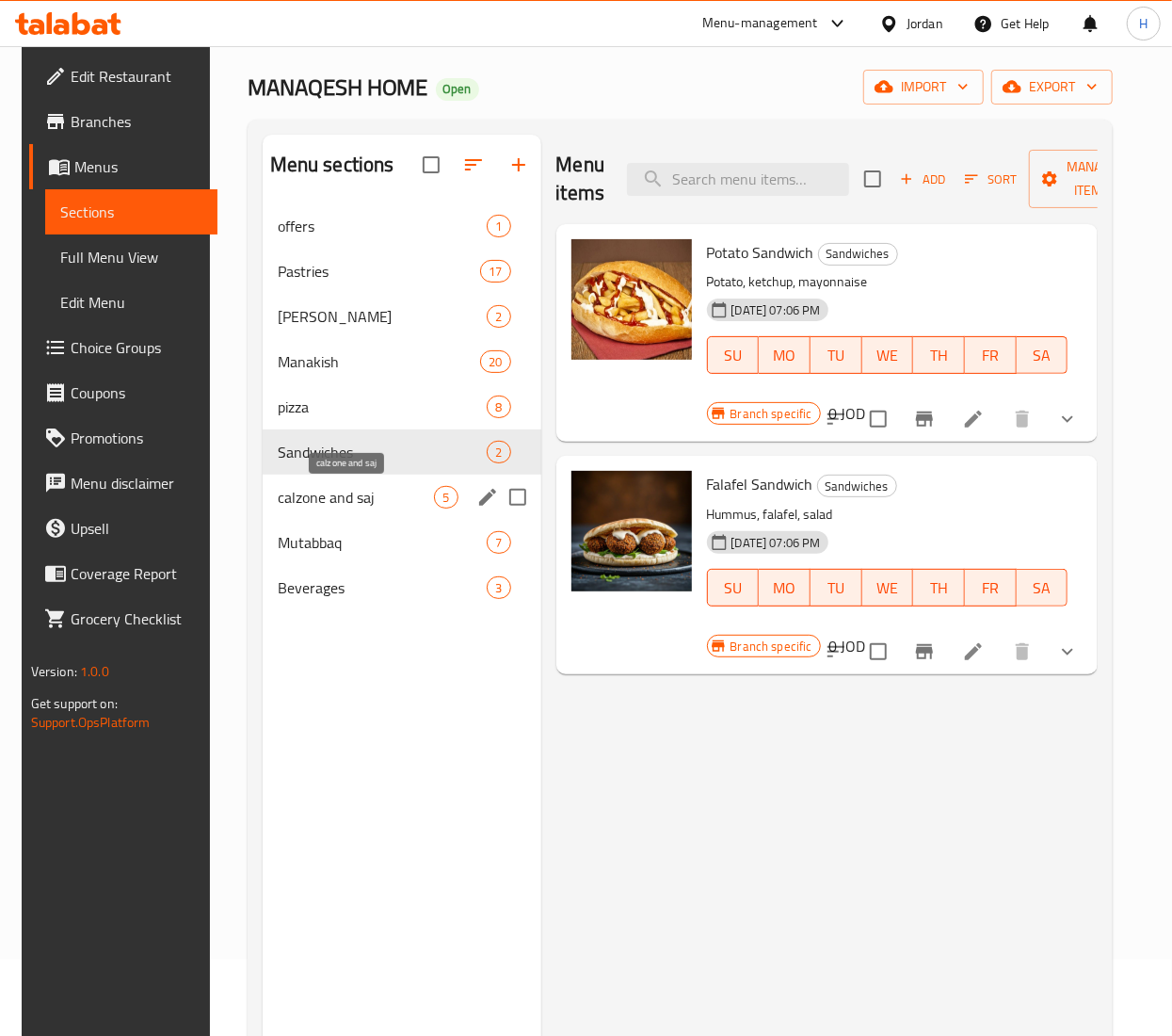
click at [346, 493] on span "calzone and saj" at bounding box center [356, 497] width 158 height 23
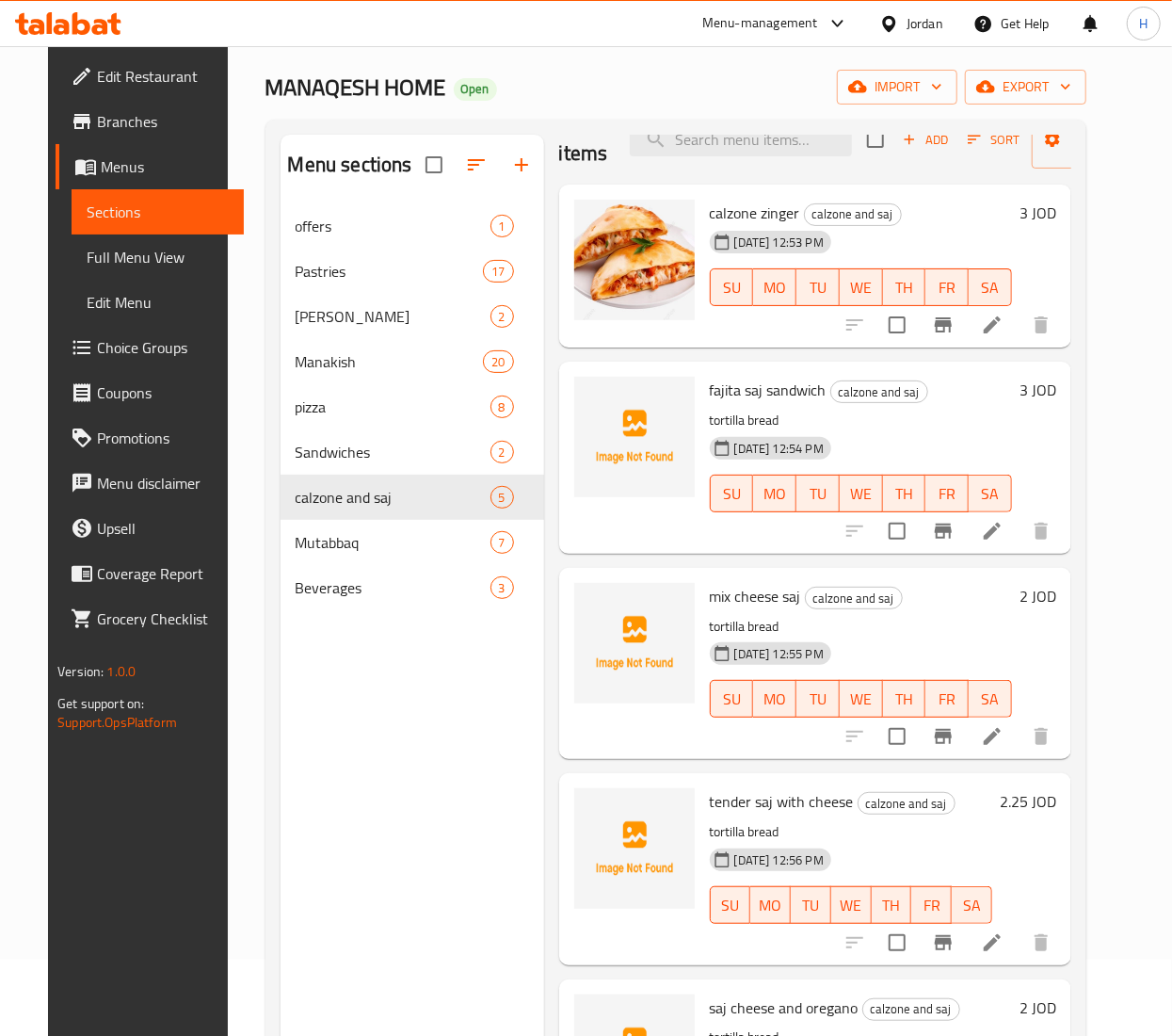
scroll to position [264, 0]
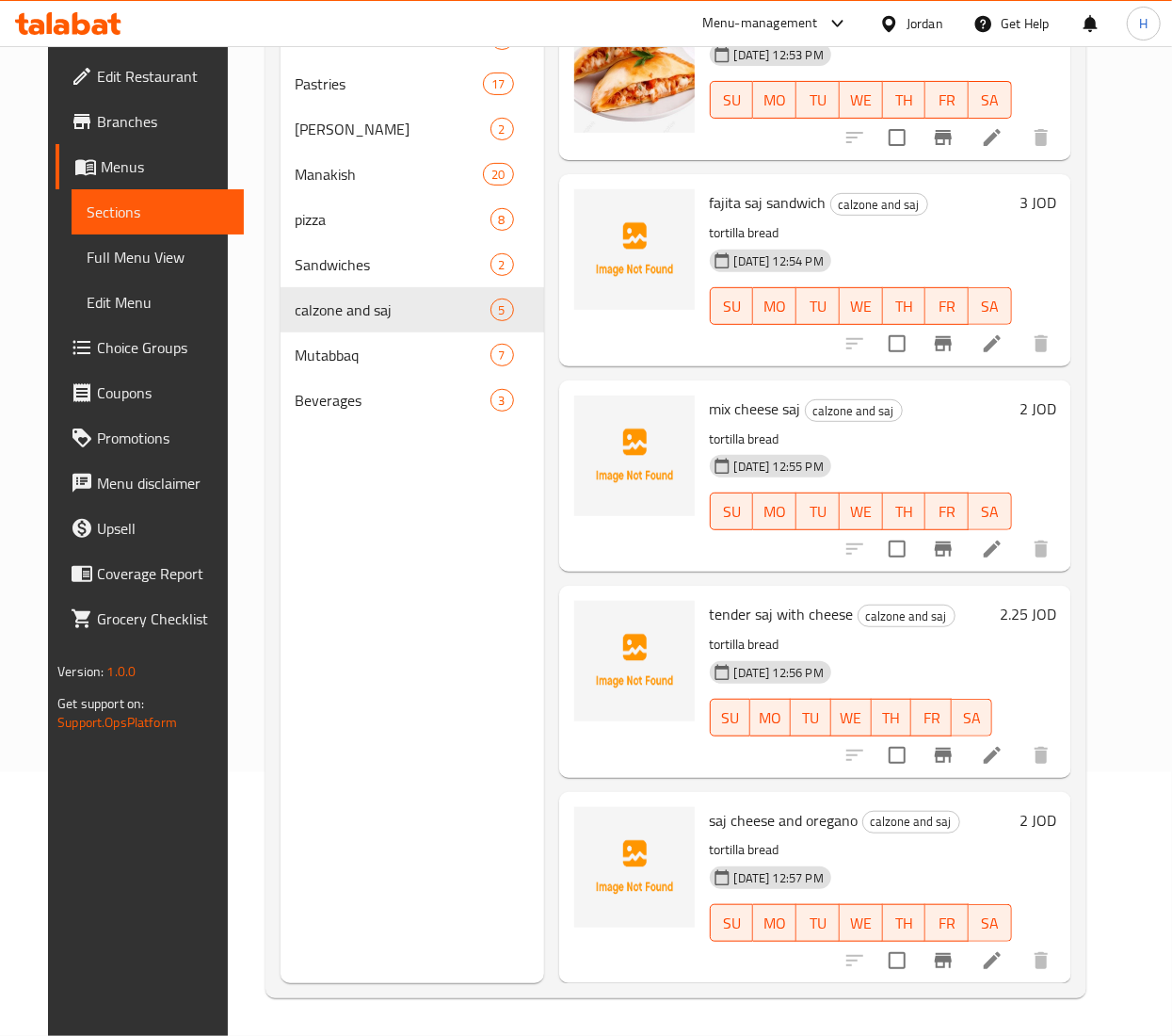
click at [716, 189] on span "fajita saj sandwich" at bounding box center [768, 203] width 117 height 28
copy h6 "fajita saj sandwich"
click at [732, 394] on span "mix cheese saj" at bounding box center [755, 408] width 91 height 28
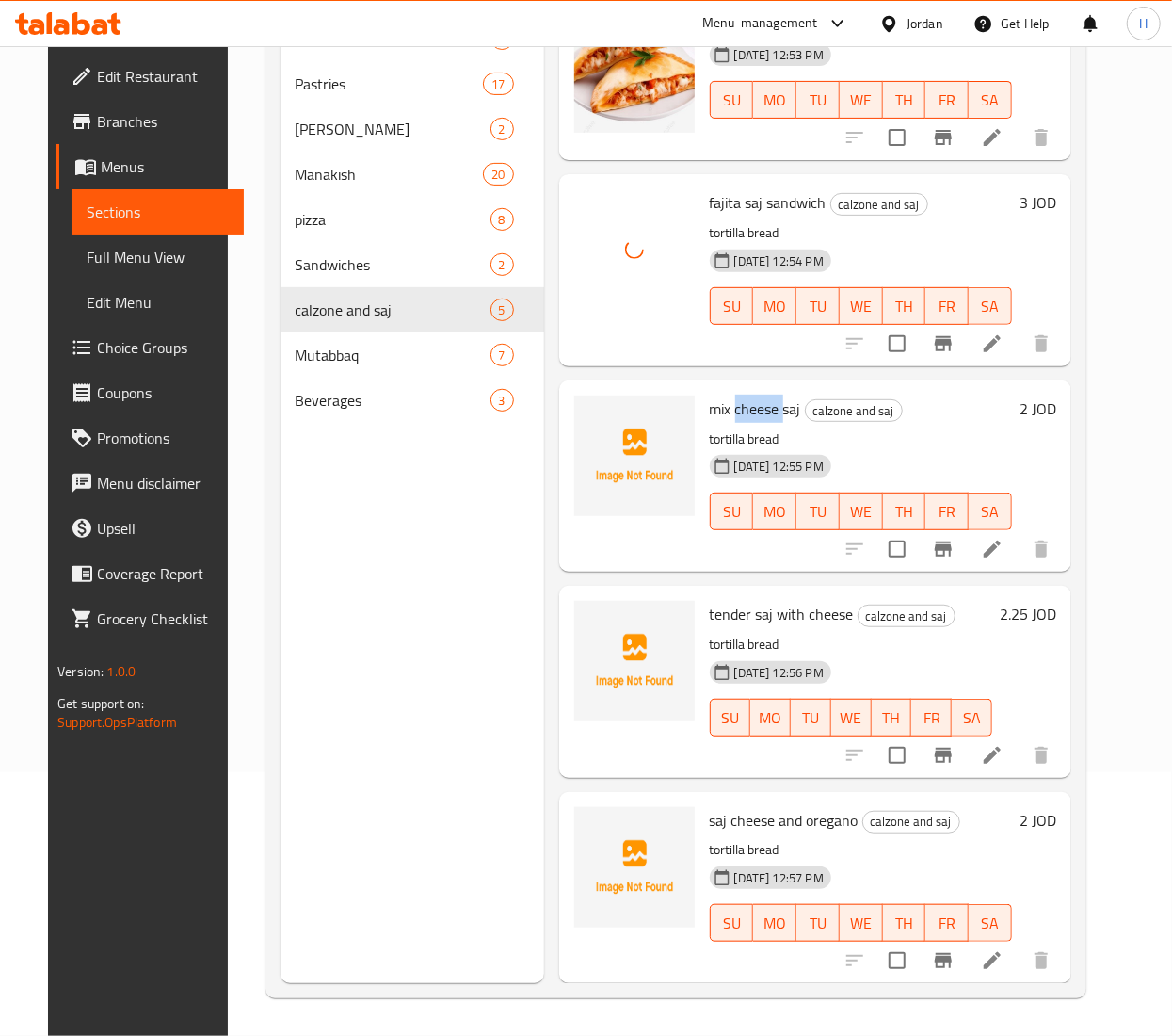
click at [732, 394] on span "mix cheese saj" at bounding box center [755, 408] width 91 height 28
copy h6 "mix cheese saj"
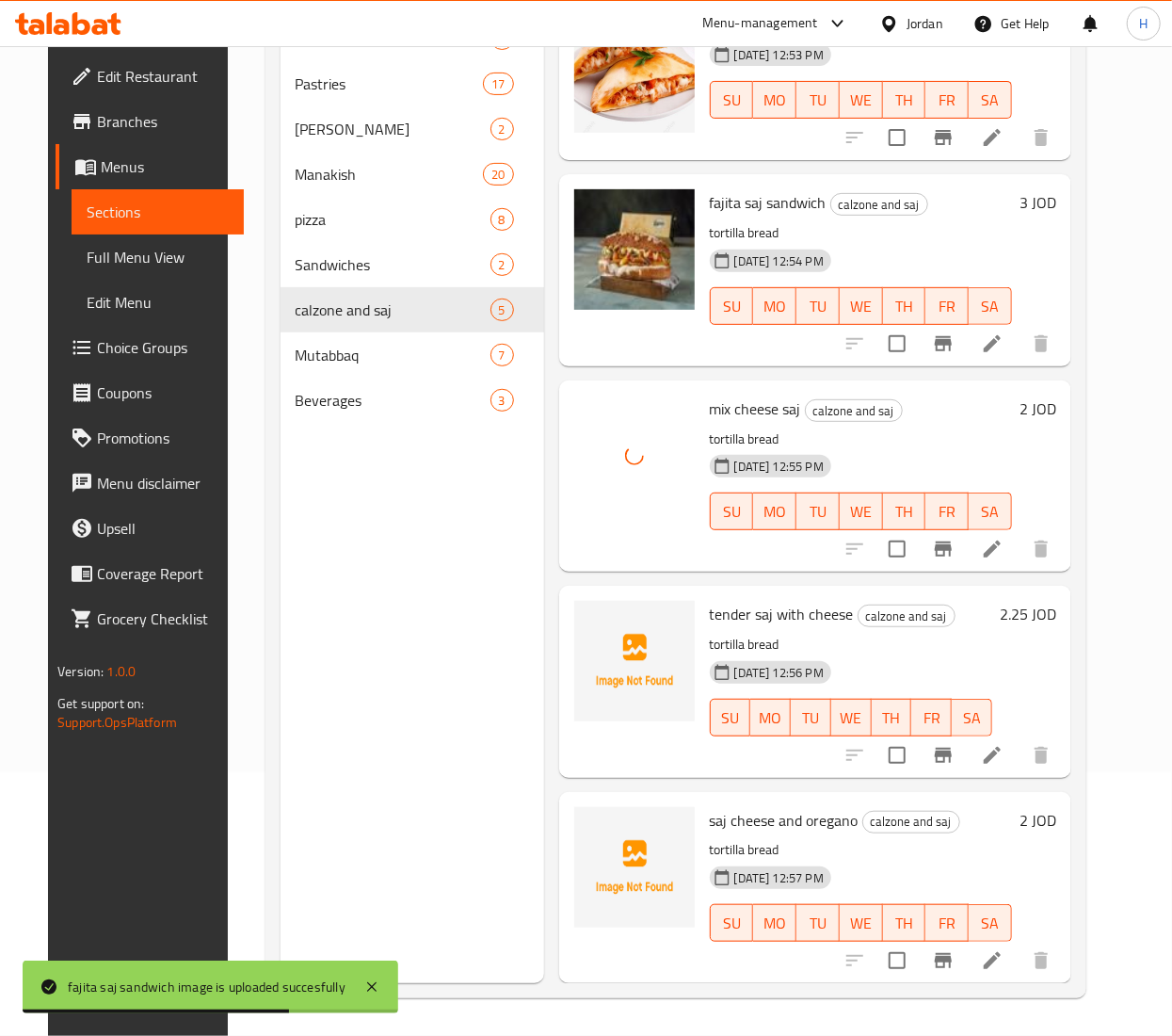
click at [736, 600] on span "tender saj with cheese" at bounding box center [782, 614] width 144 height 28
copy h6 "tender saj with cheese"
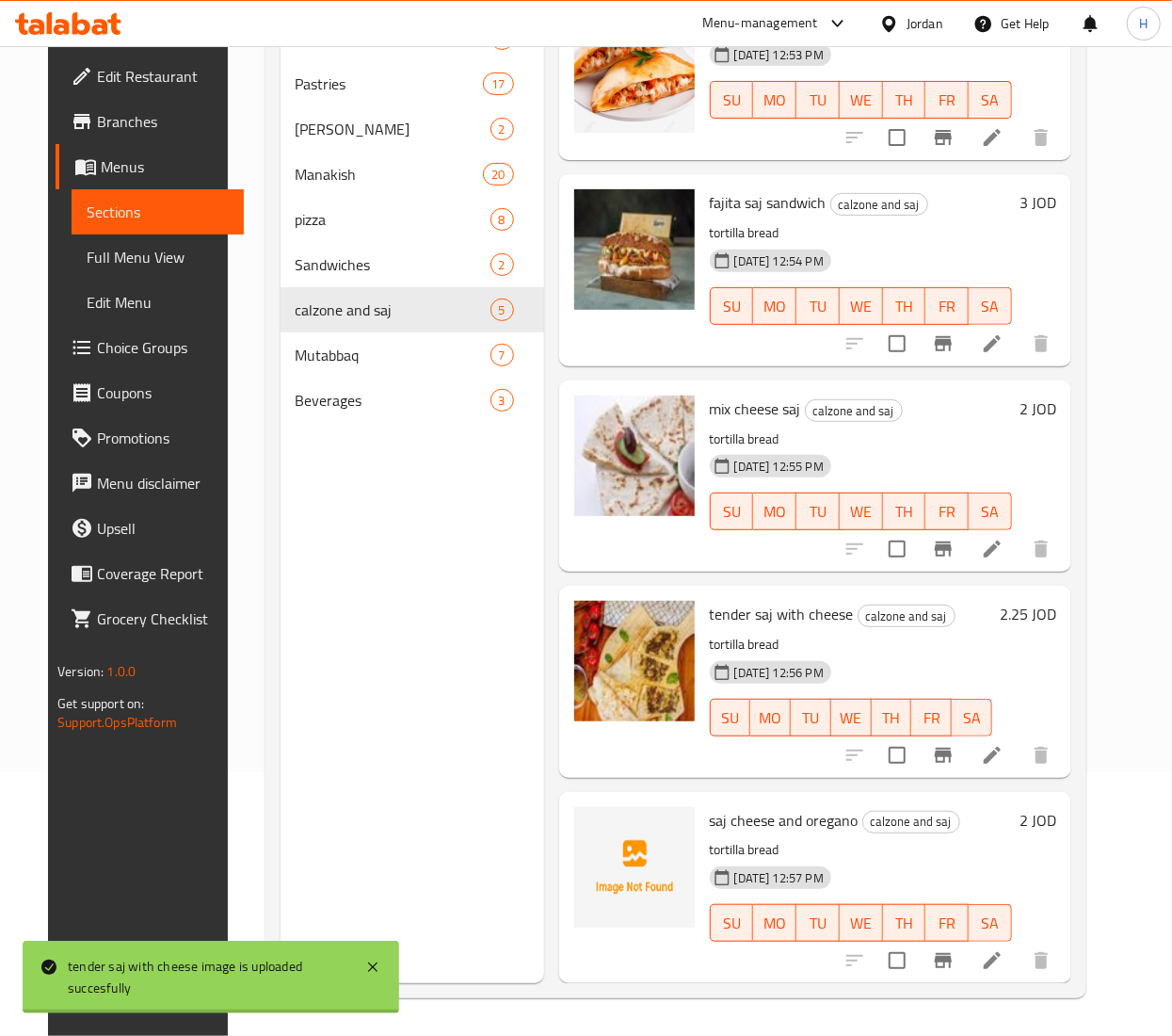
click at [746, 805] on span "saj cheese and oregano" at bounding box center [784, 819] width 149 height 28
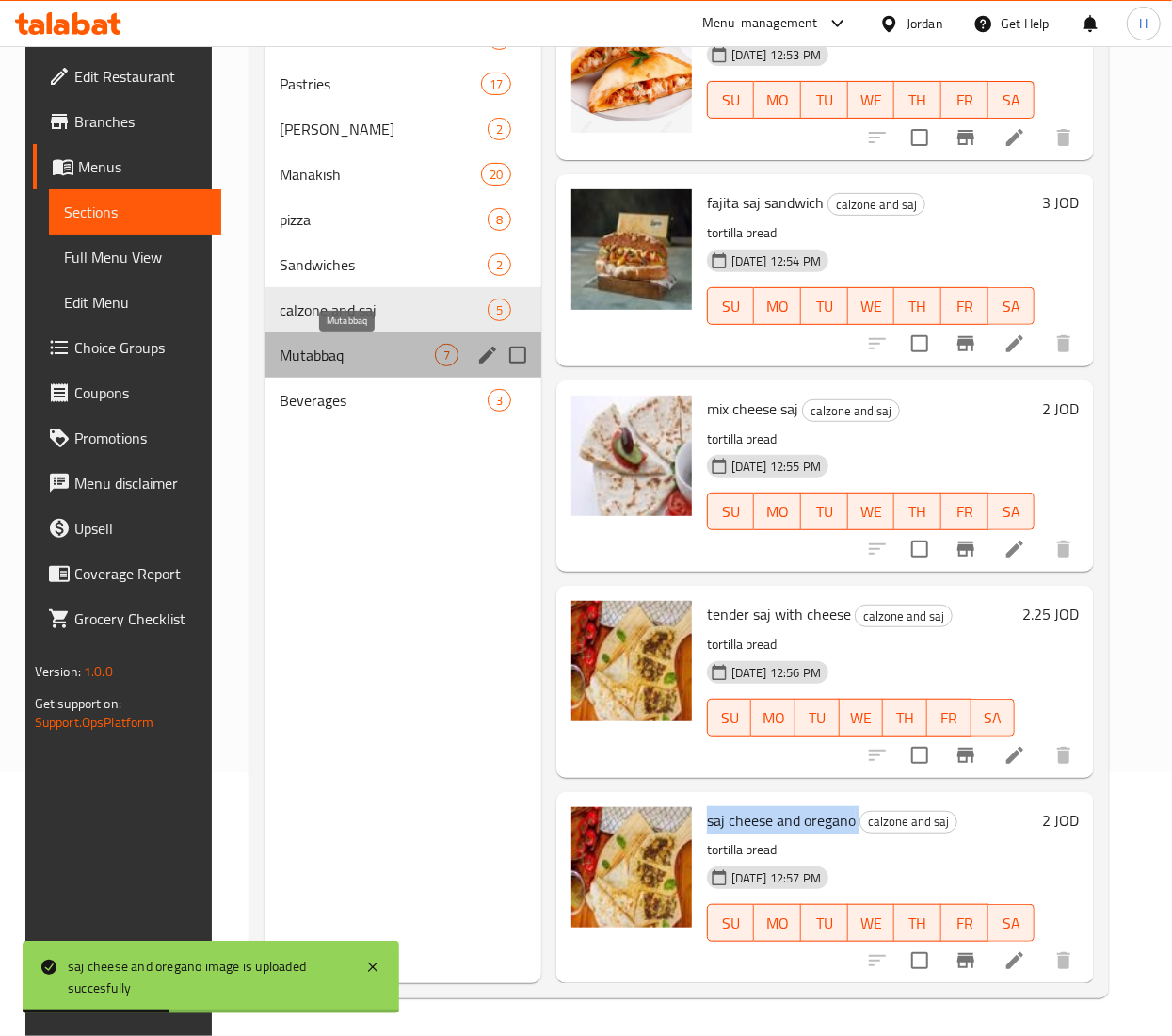
click at [292, 352] on span "Mutabbaq" at bounding box center [357, 354] width 156 height 23
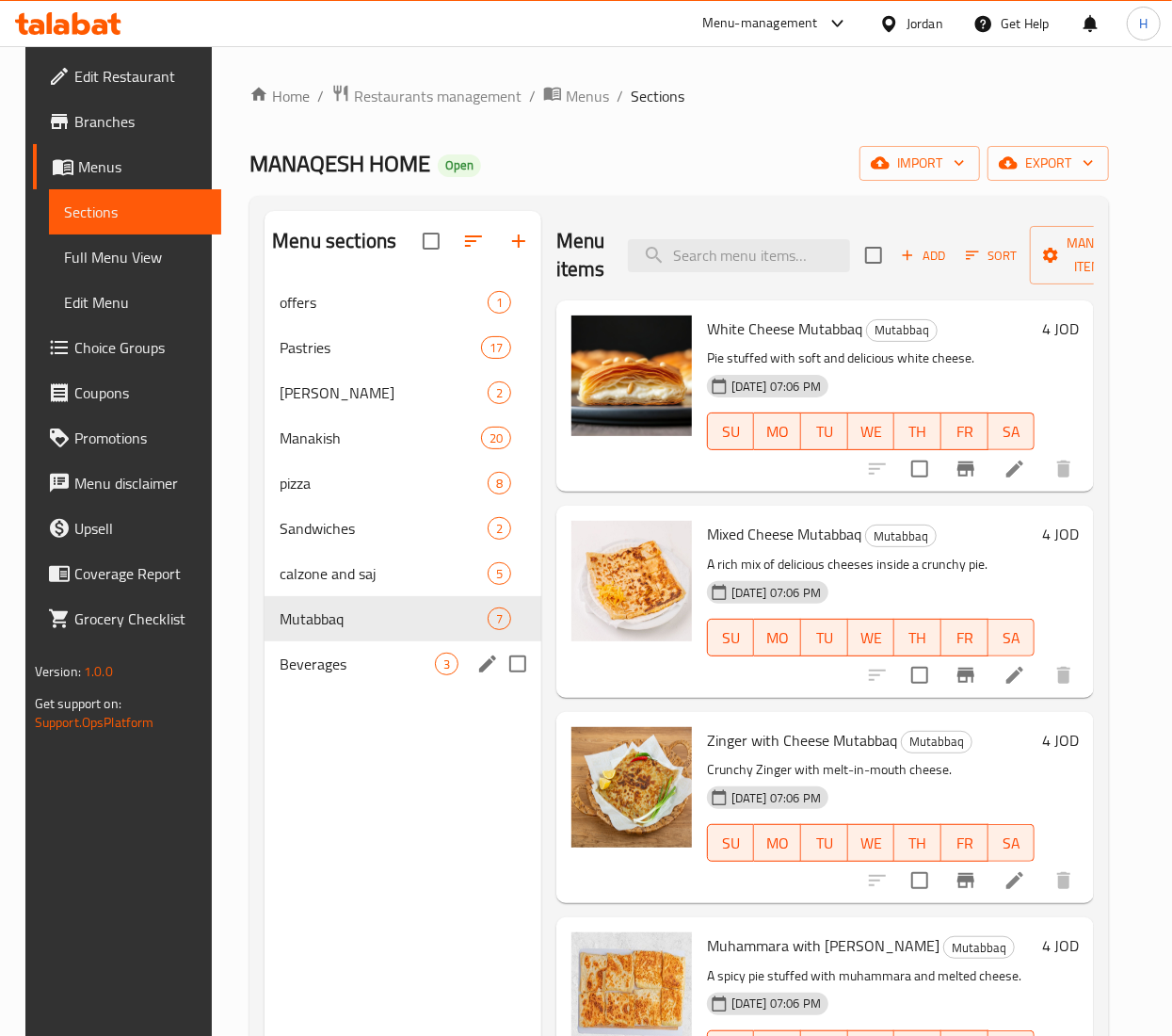
click at [350, 680] on div "Beverages 3" at bounding box center [402, 663] width 277 height 45
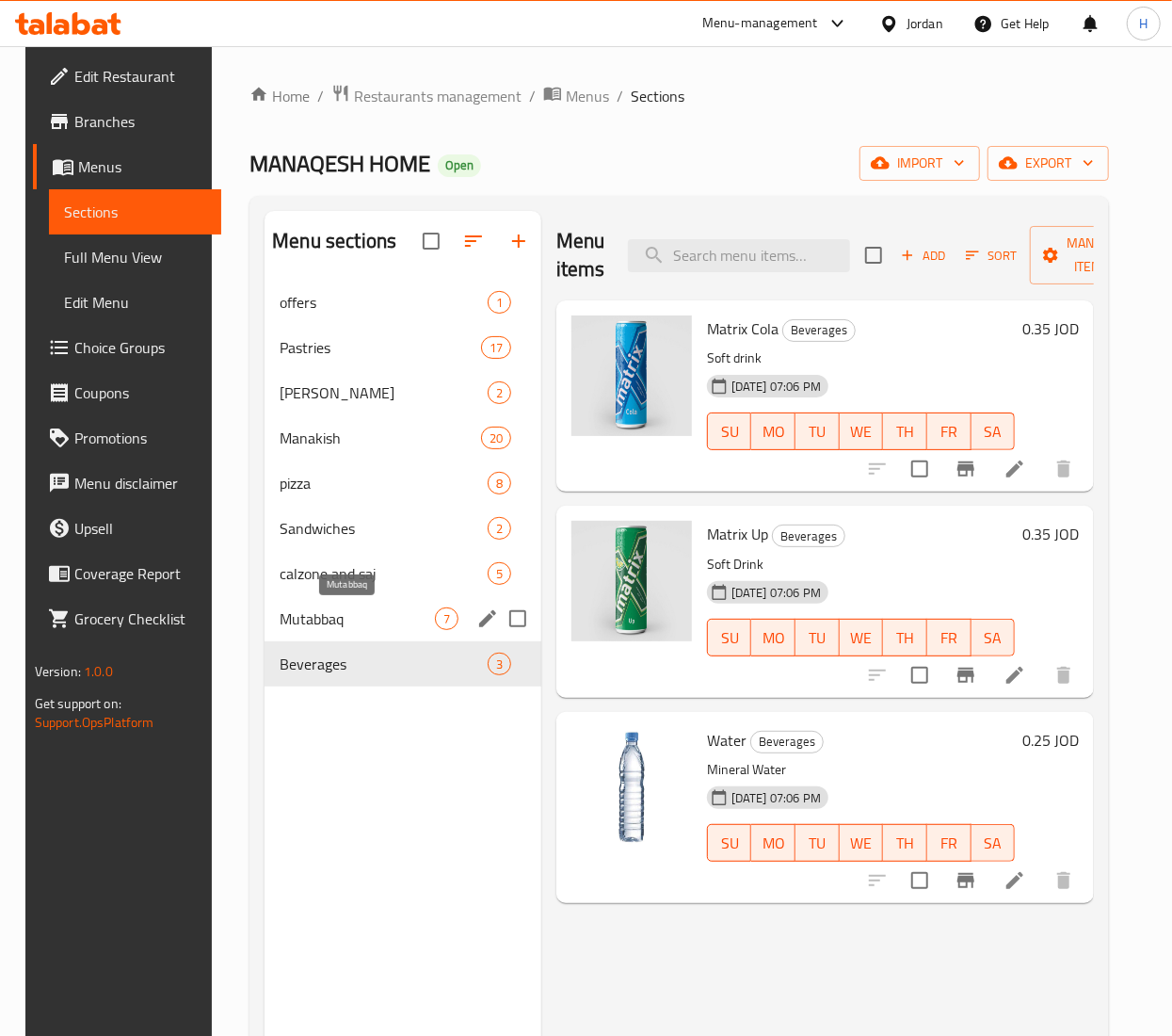
click at [371, 624] on span "Mutabbaq" at bounding box center [357, 618] width 156 height 23
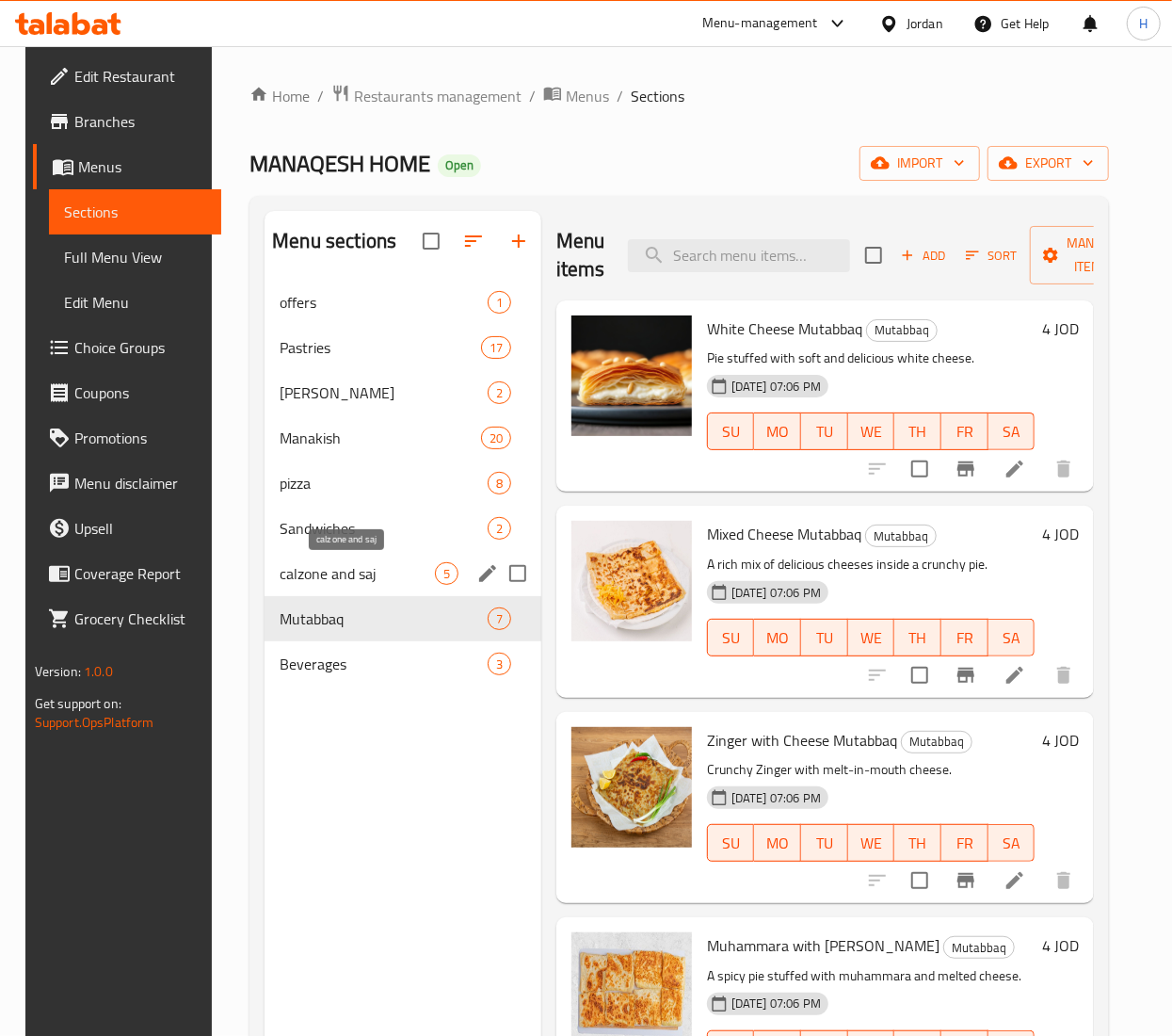
click at [331, 569] on span "calzone and saj" at bounding box center [357, 573] width 156 height 23
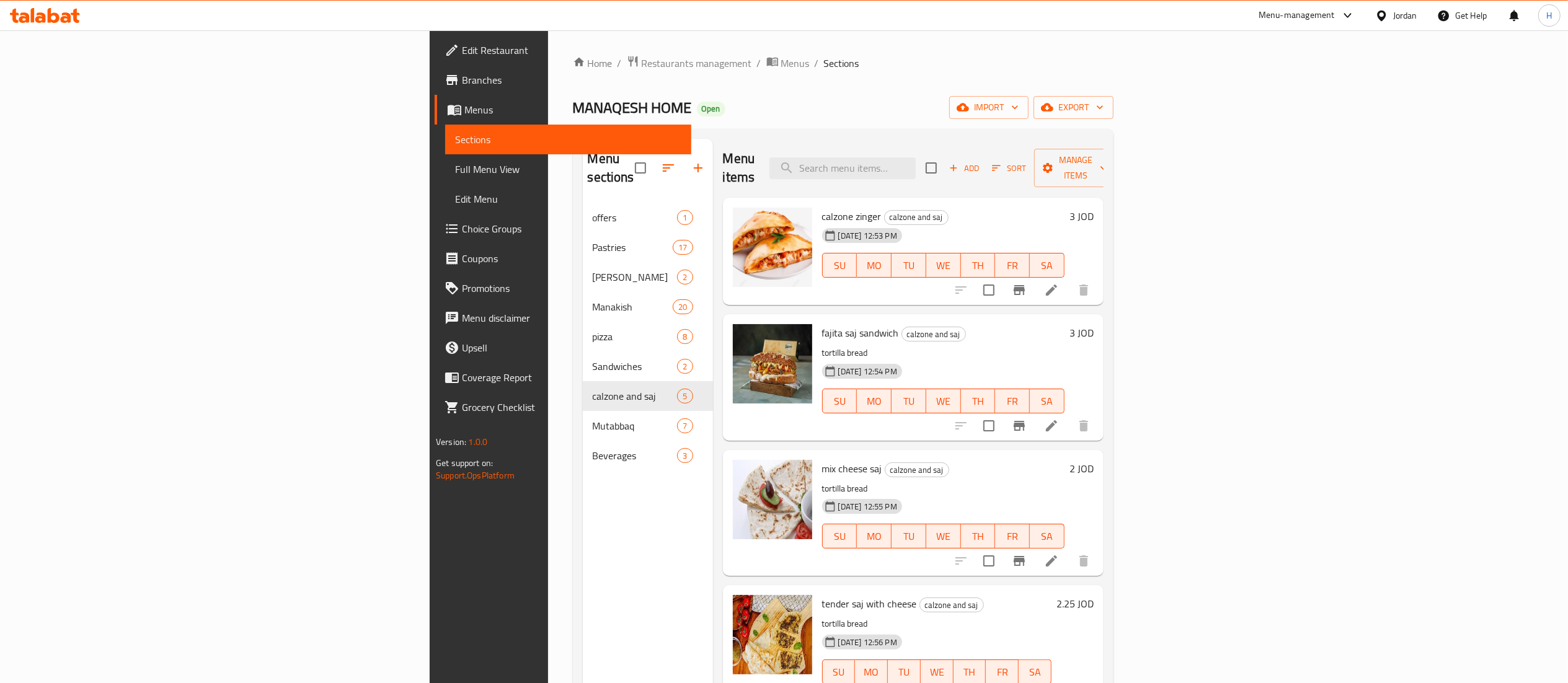
click at [573, 79] on div "Home / Restaurants management / Menus / Sections MANAQESH HOME Open import expo…" at bounding box center [843, 444] width 541 height 777
click at [641, 56] on span "Restaurants management" at bounding box center [697, 63] width 110 height 15
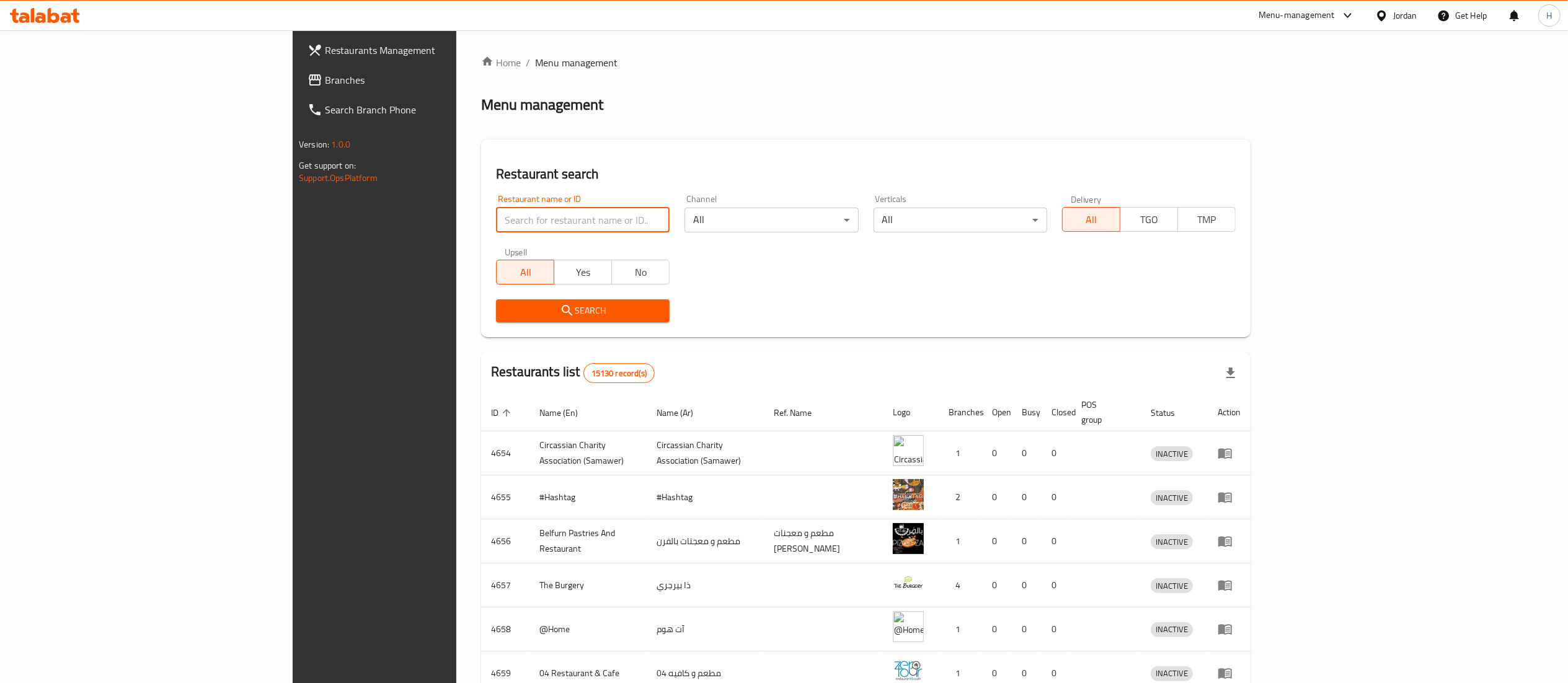
click at [501, 225] on input "search" at bounding box center [583, 220] width 173 height 25
type input "teta"
click button "Search" at bounding box center [583, 311] width 173 height 23
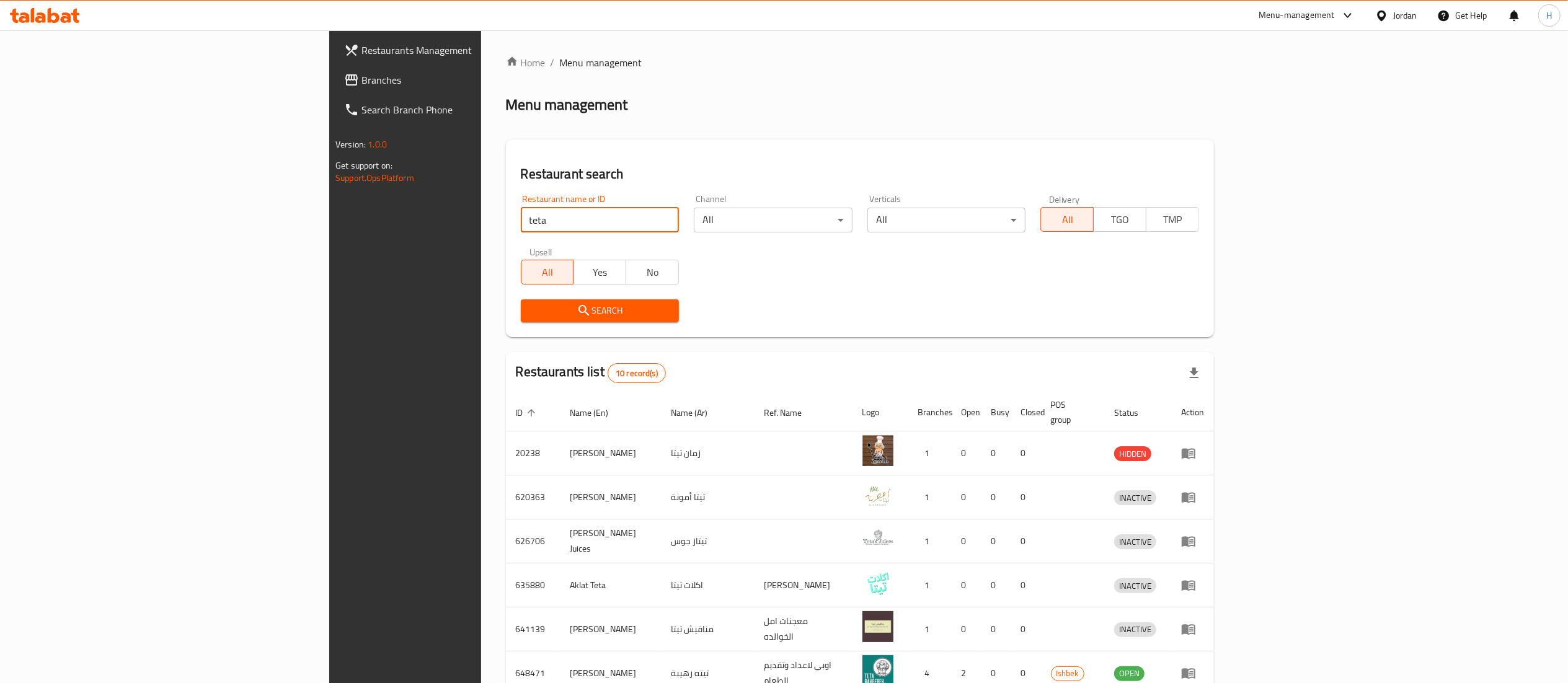
scroll to position [242, 0]
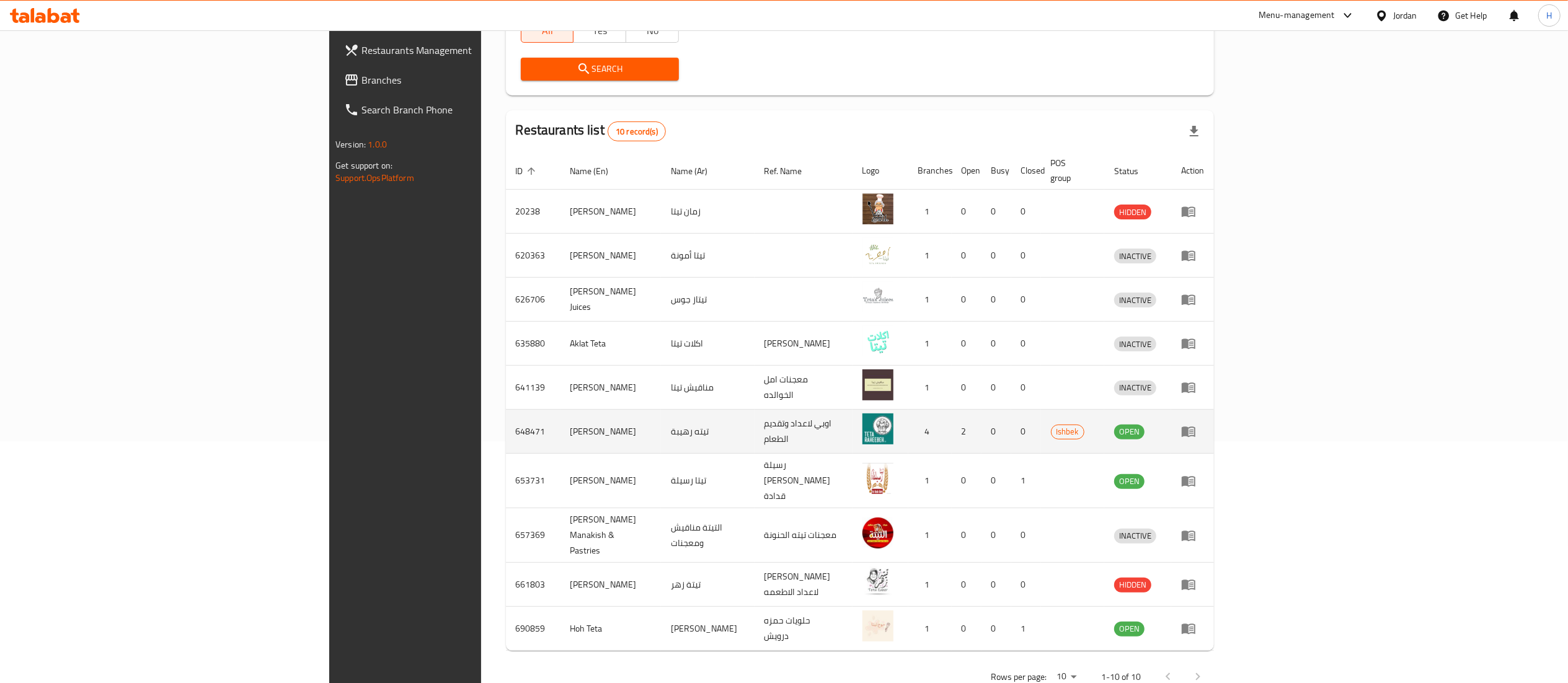
click at [561, 424] on td "[PERSON_NAME]" at bounding box center [611, 432] width 101 height 44
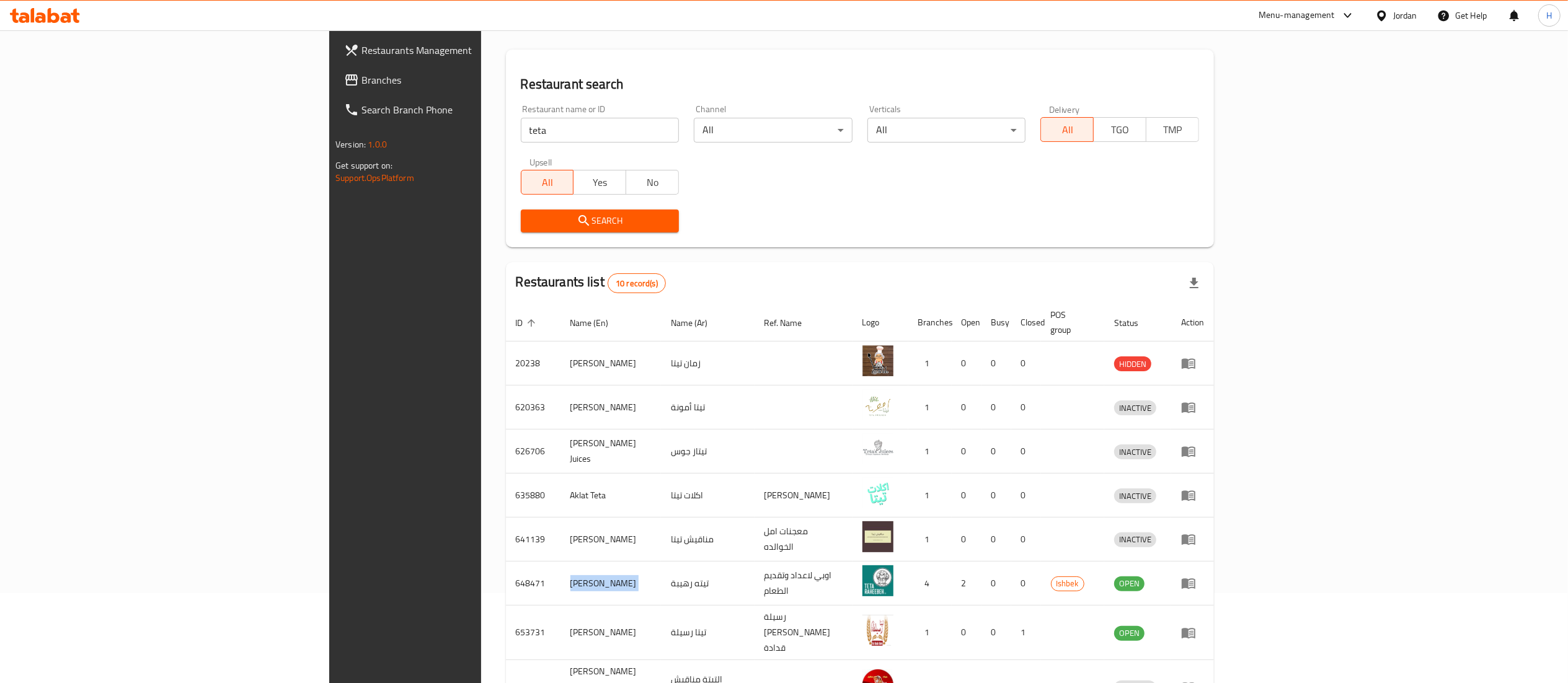
scroll to position [0, 0]
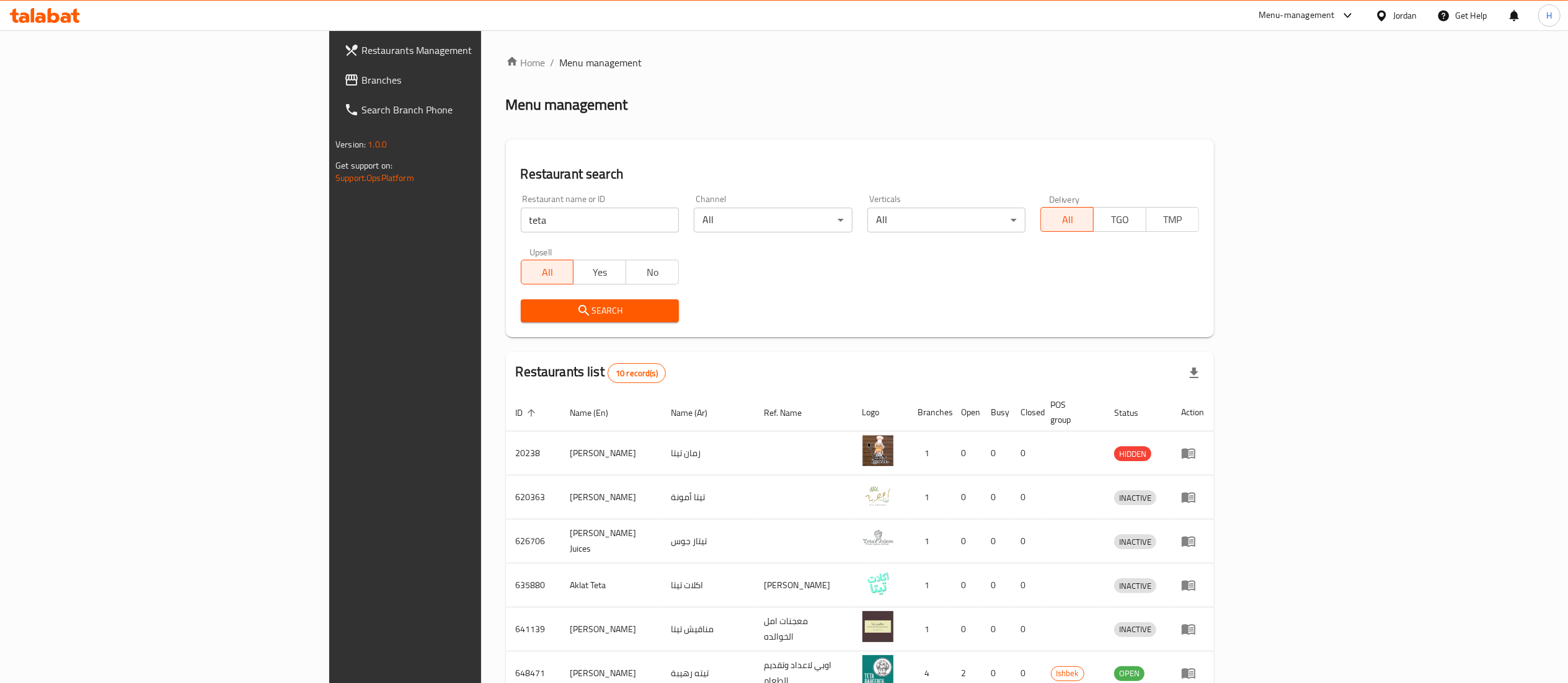
click at [1305, 9] on div "Menu-management" at bounding box center [1297, 15] width 76 height 15
click at [1285, 104] on div "Restaurant-Management" at bounding box center [1261, 108] width 186 height 28
